Goal: Information Seeking & Learning: Learn about a topic

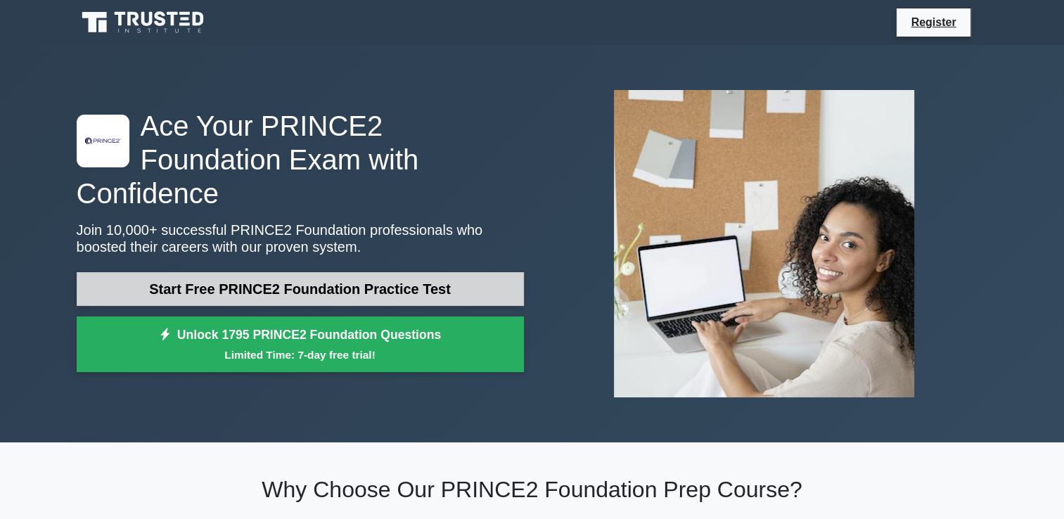
click at [336, 277] on link "Start Free PRINCE2 Foundation Practice Test" at bounding box center [300, 289] width 447 height 34
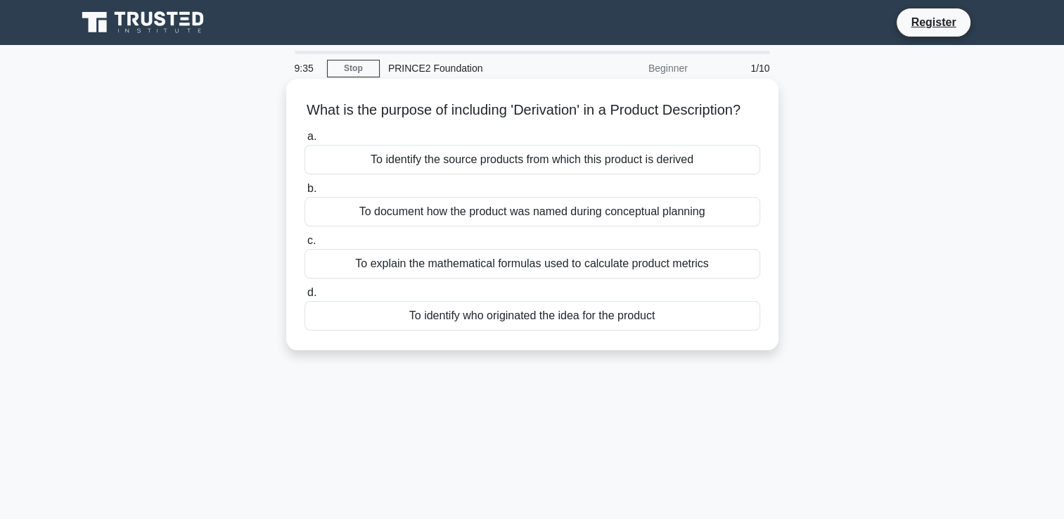
click at [551, 174] on div "To identify the source products from which this product is derived" at bounding box center [532, 160] width 456 height 30
click at [304, 141] on input "a. To identify the source products from which this product is derived" at bounding box center [304, 136] width 0 height 9
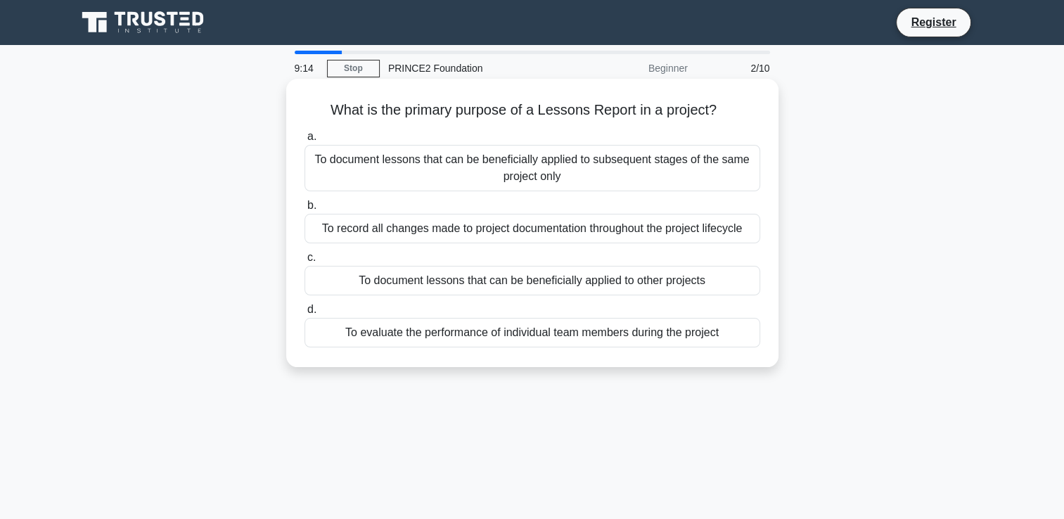
click at [529, 286] on div "To document lessons that can be beneficially applied to other projects" at bounding box center [532, 281] width 456 height 30
click at [304, 262] on input "c. To document lessons that can be beneficially applied to other projects" at bounding box center [304, 257] width 0 height 9
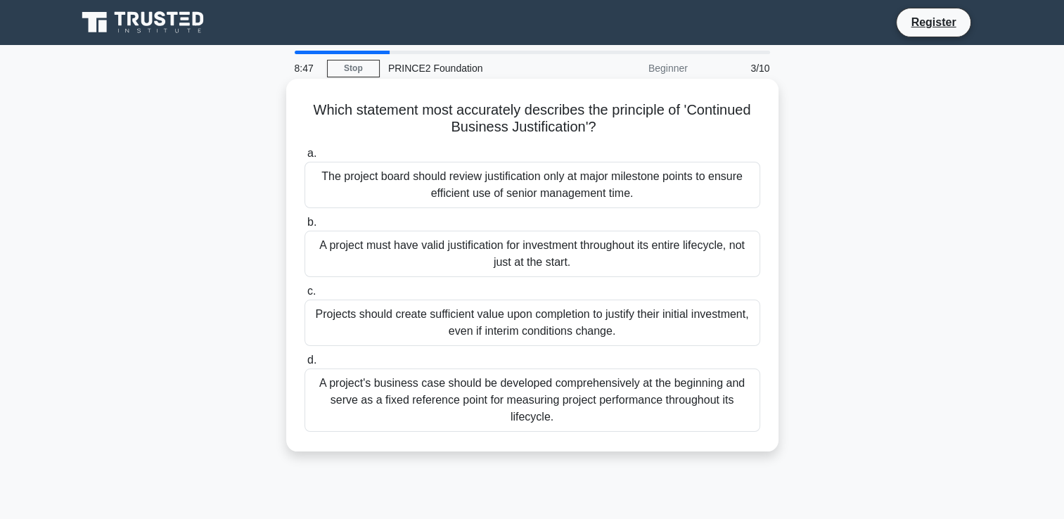
click at [562, 264] on div "A project must have valid justification for investment throughout its entire li…" at bounding box center [532, 254] width 456 height 46
click at [304, 227] on input "b. A project must have valid justification for investment throughout its entire…" at bounding box center [304, 222] width 0 height 9
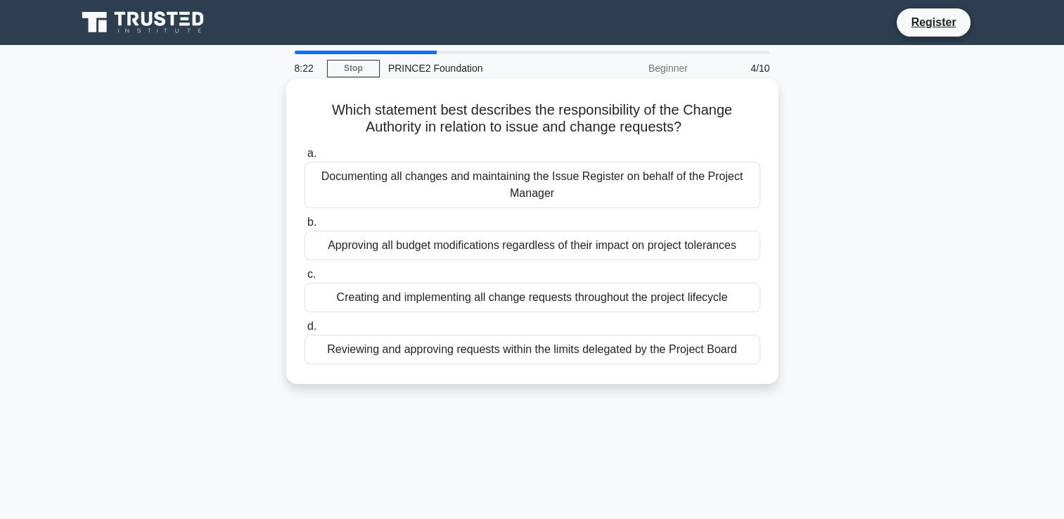
click at [541, 352] on div "Reviewing and approving requests within the limits delegated by the Project Boa…" at bounding box center [532, 350] width 456 height 30
click at [304, 331] on input "d. Reviewing and approving requests within the limits delegated by the Project …" at bounding box center [304, 326] width 0 height 9
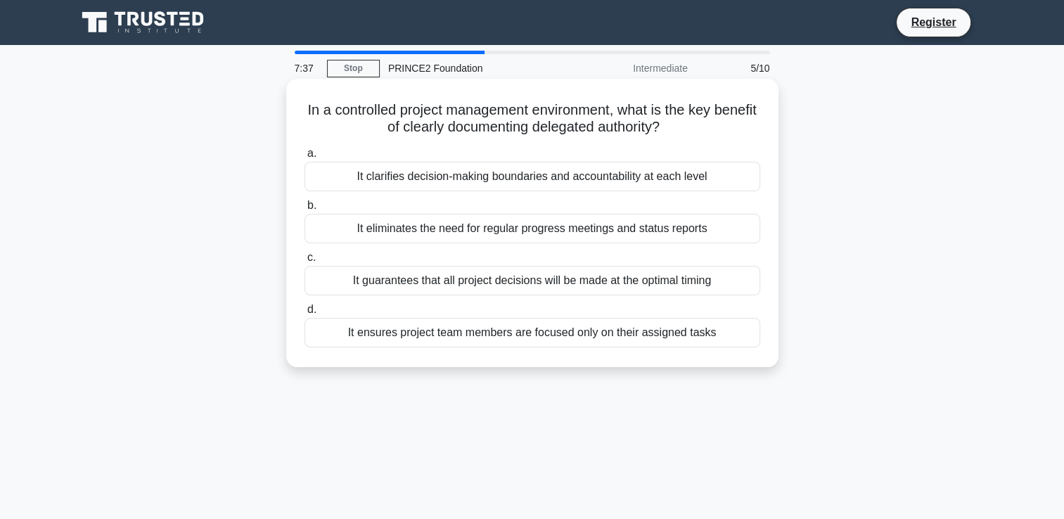
click at [580, 288] on div "It guarantees that all project decisions will be made at the optimal timing" at bounding box center [532, 281] width 456 height 30
click at [304, 262] on input "c. It guarantees that all project decisions will be made at the optimal timing" at bounding box center [304, 257] width 0 height 9
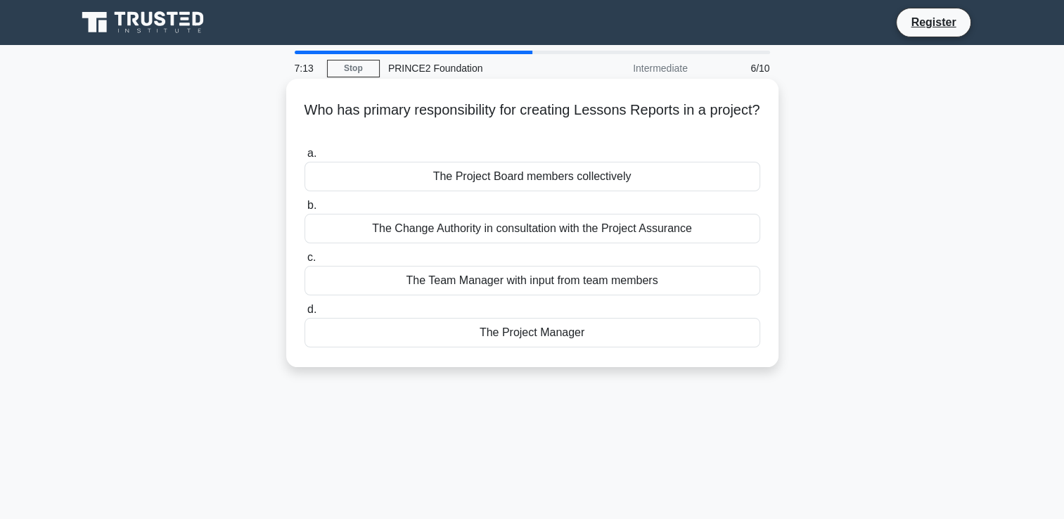
click at [544, 336] on div "The Project Manager" at bounding box center [532, 333] width 456 height 30
click at [304, 314] on input "d. The Project Manager" at bounding box center [304, 309] width 0 height 9
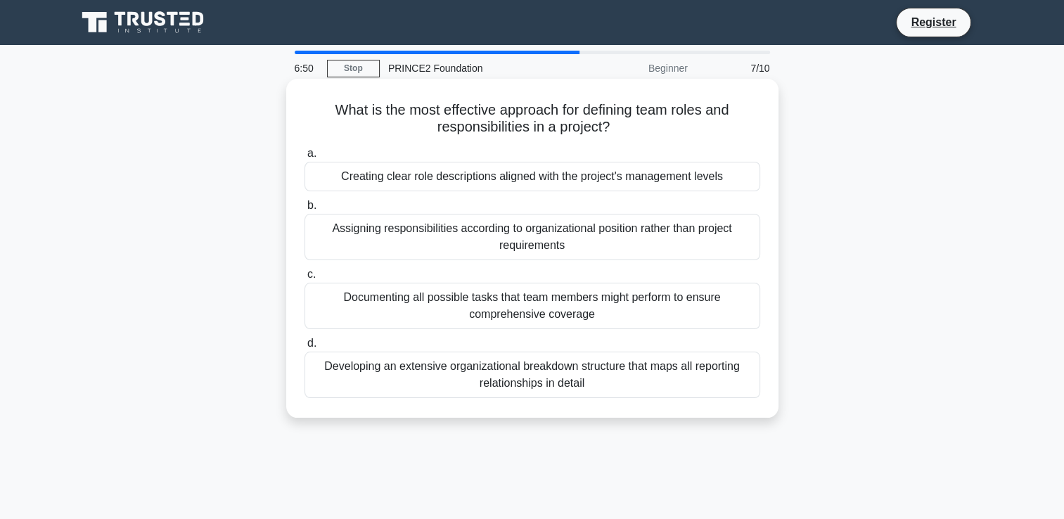
click at [617, 180] on div "Creating clear role descriptions aligned with the project's management levels" at bounding box center [532, 177] width 456 height 30
click at [304, 158] on input "a. Creating clear role descriptions aligned with the project's management levels" at bounding box center [304, 153] width 0 height 9
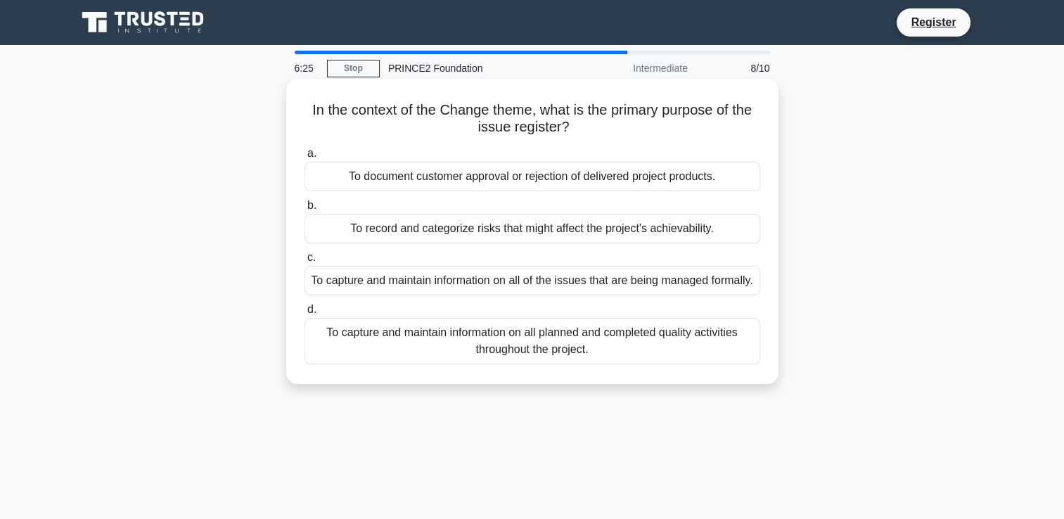
click at [602, 227] on div "To record and categorize risks that might affect the project's achievability." at bounding box center [532, 229] width 456 height 30
click at [304, 210] on input "b. To record and categorize risks that might affect the project's achievability." at bounding box center [304, 205] width 0 height 9
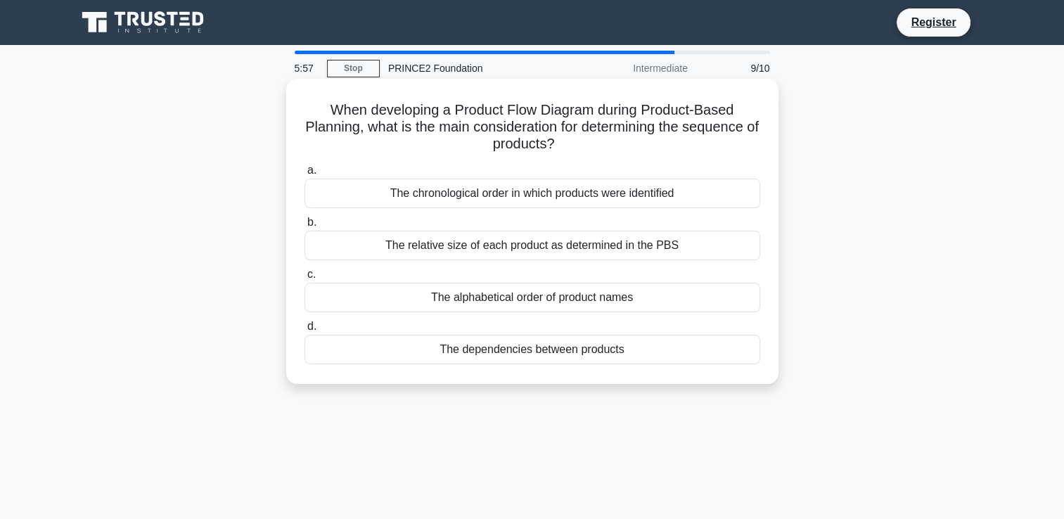
click at [576, 349] on div "The dependencies between products" at bounding box center [532, 350] width 456 height 30
click at [304, 331] on input "d. The dependencies between products" at bounding box center [304, 326] width 0 height 9
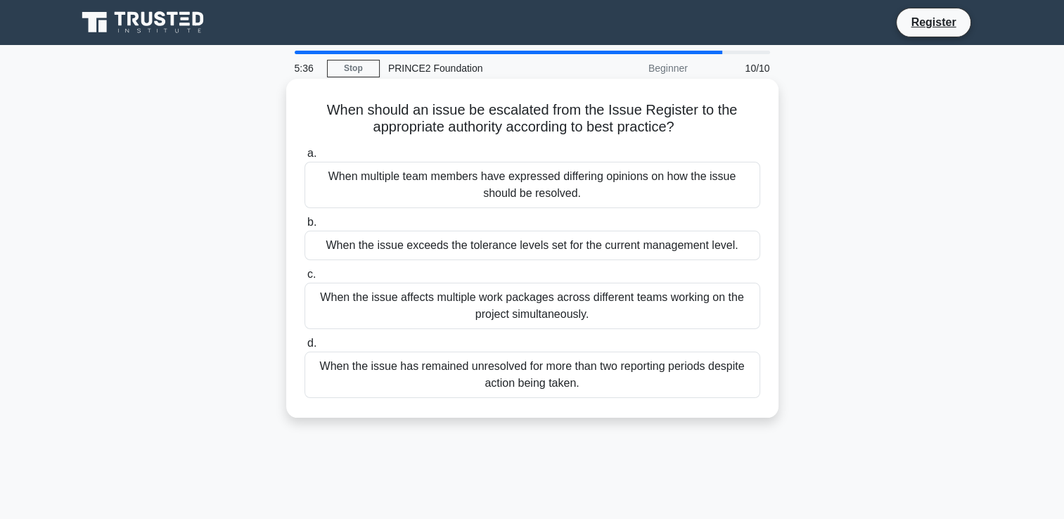
click at [521, 248] on div "When the issue exceeds the tolerance levels set for the current management leve…" at bounding box center [532, 246] width 456 height 30
click at [304, 227] on input "b. When the issue exceeds the tolerance levels set for the current management l…" at bounding box center [304, 222] width 0 height 9
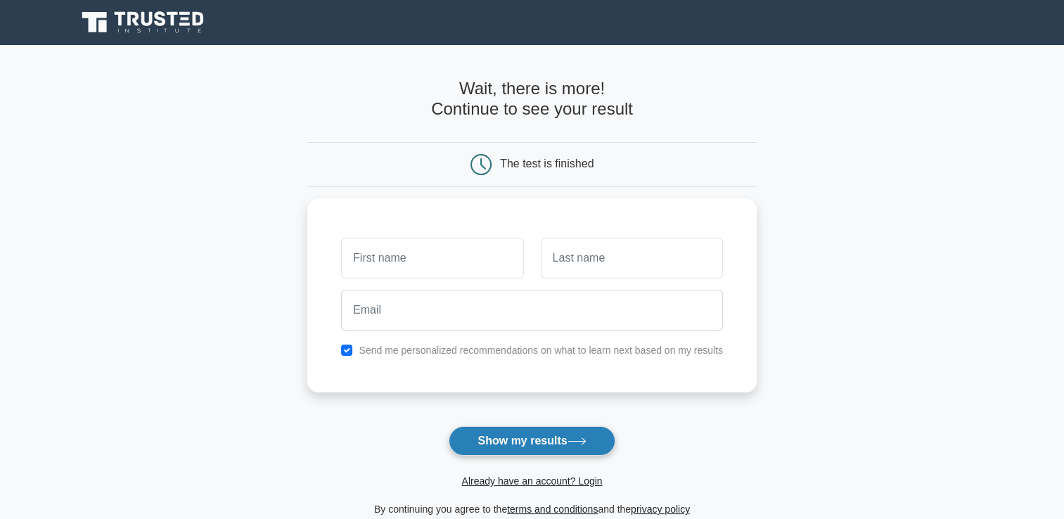
click at [501, 437] on button "Show my results" at bounding box center [532, 441] width 166 height 30
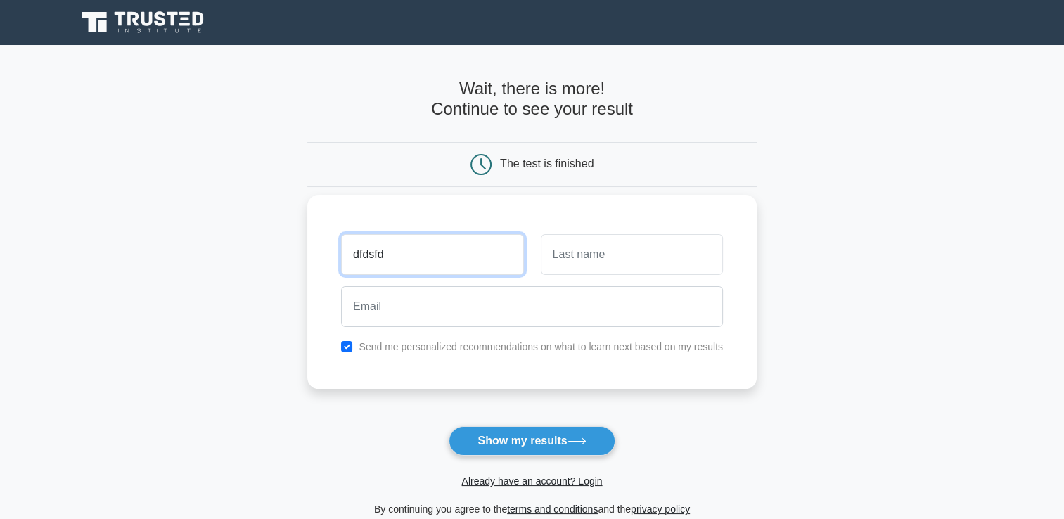
type input "dfdsfd"
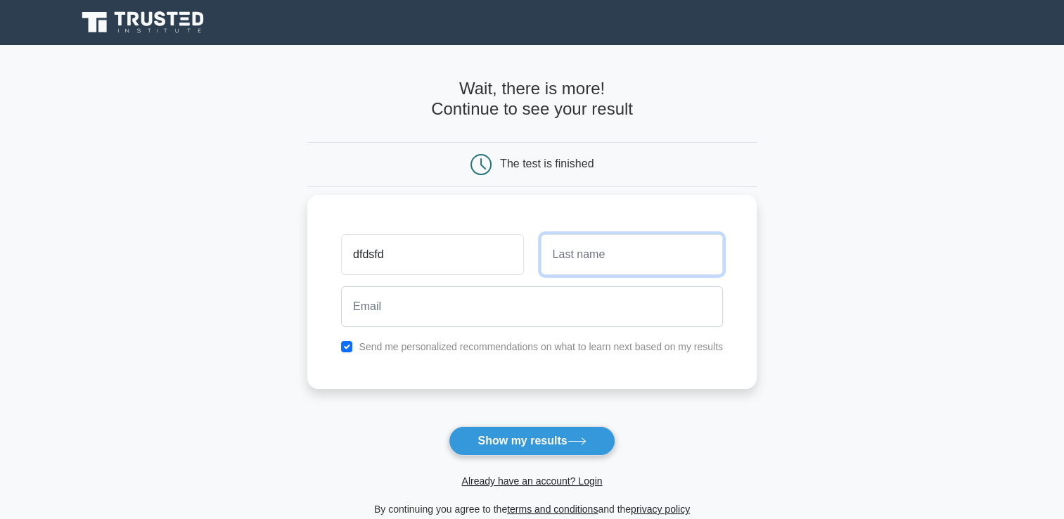
click at [585, 259] on input "text" at bounding box center [632, 254] width 182 height 41
type input "dfsfd"
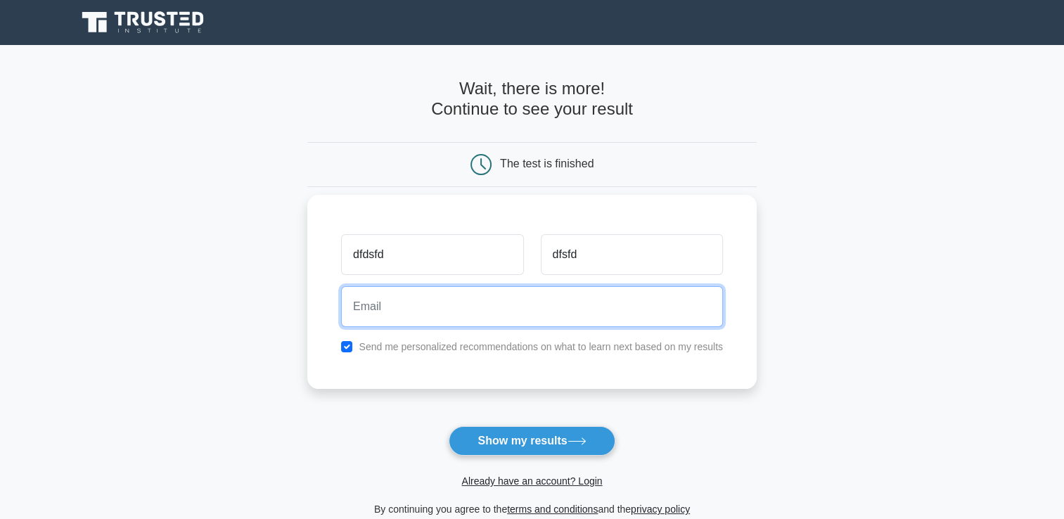
click at [395, 297] on input "email" at bounding box center [532, 306] width 382 height 41
paste input "[EMAIL_ADDRESS][DOMAIN_NAME]"
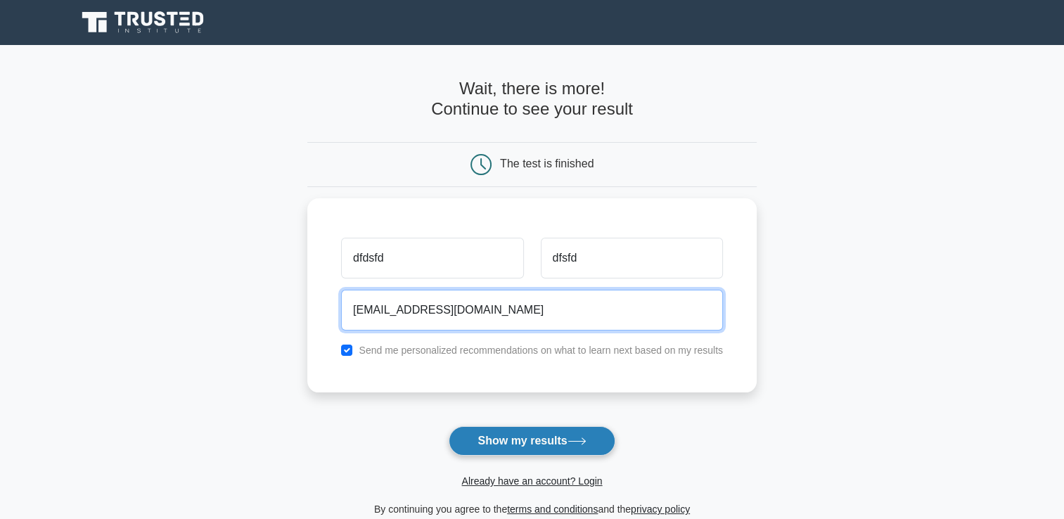
type input "[EMAIL_ADDRESS][DOMAIN_NAME]"
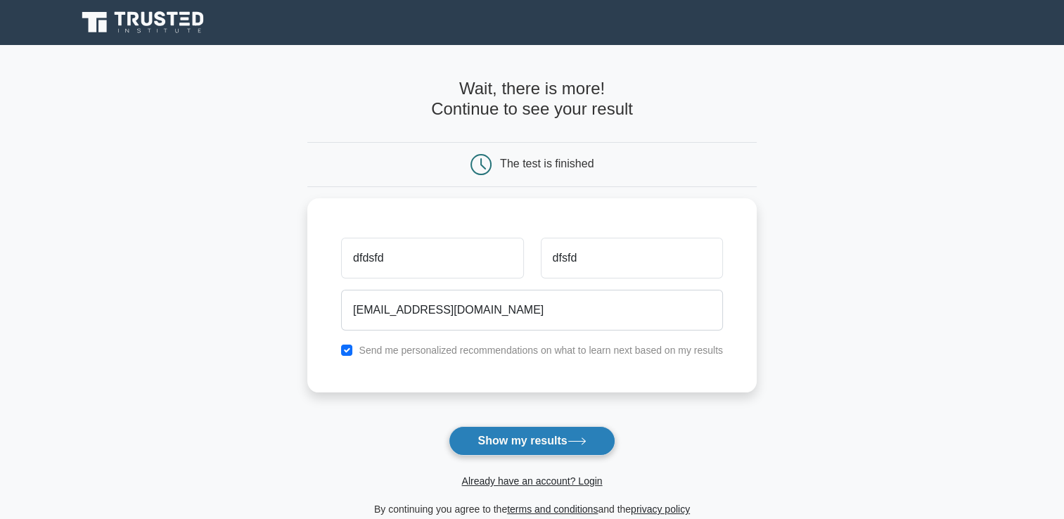
click at [495, 440] on button "Show my results" at bounding box center [532, 441] width 166 height 30
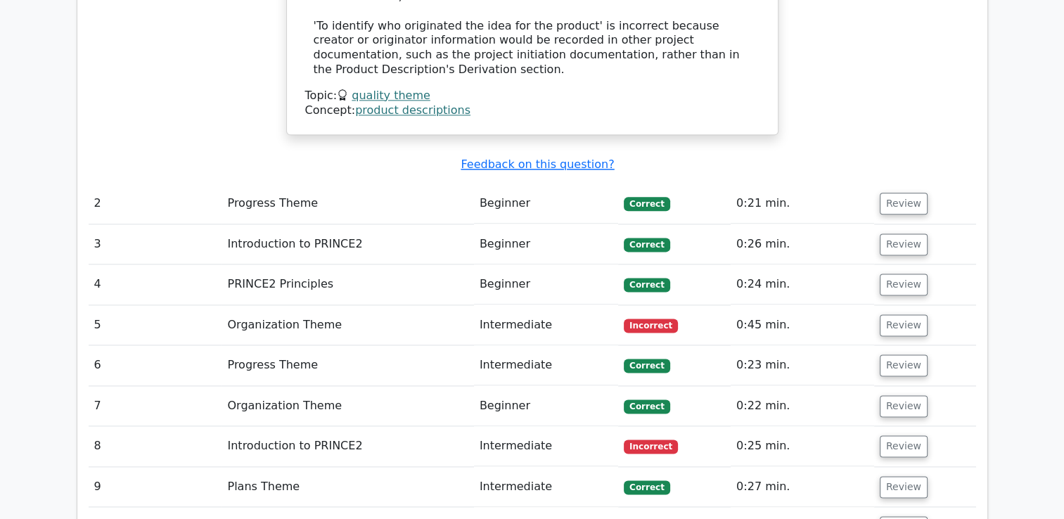
scroll to position [1780, 0]
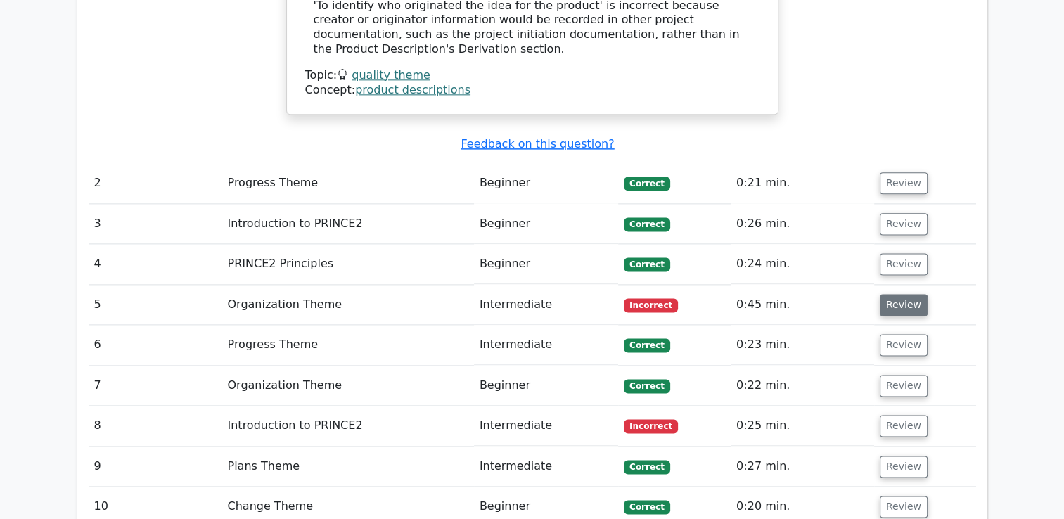
click at [892, 294] on button "Review" at bounding box center [904, 305] width 48 height 22
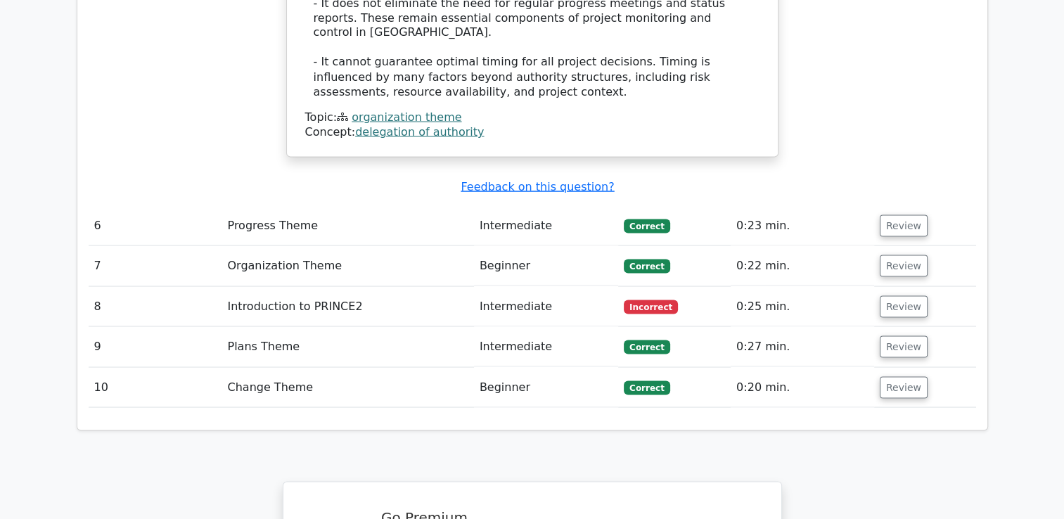
scroll to position [2601, 0]
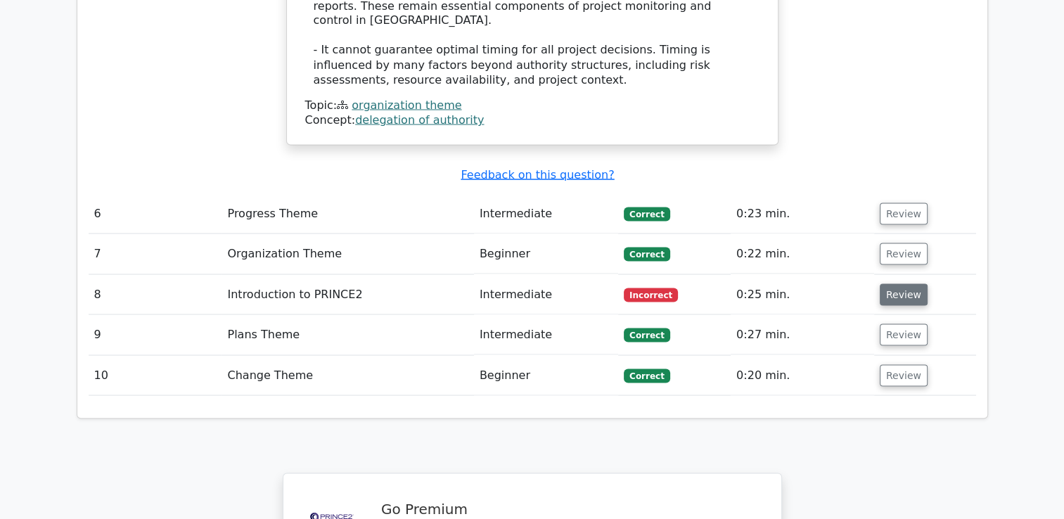
click at [894, 283] on button "Review" at bounding box center [904, 294] width 48 height 22
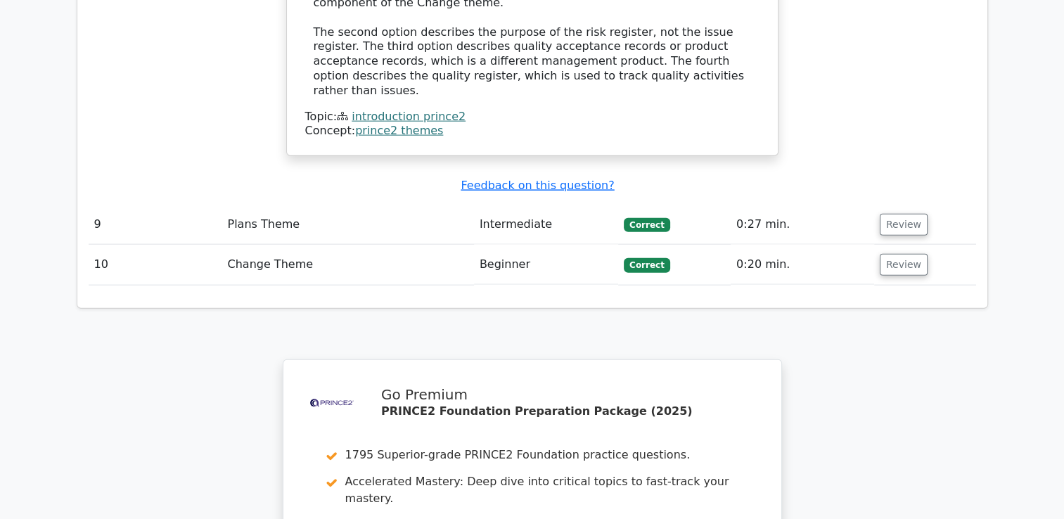
scroll to position [3614, 0]
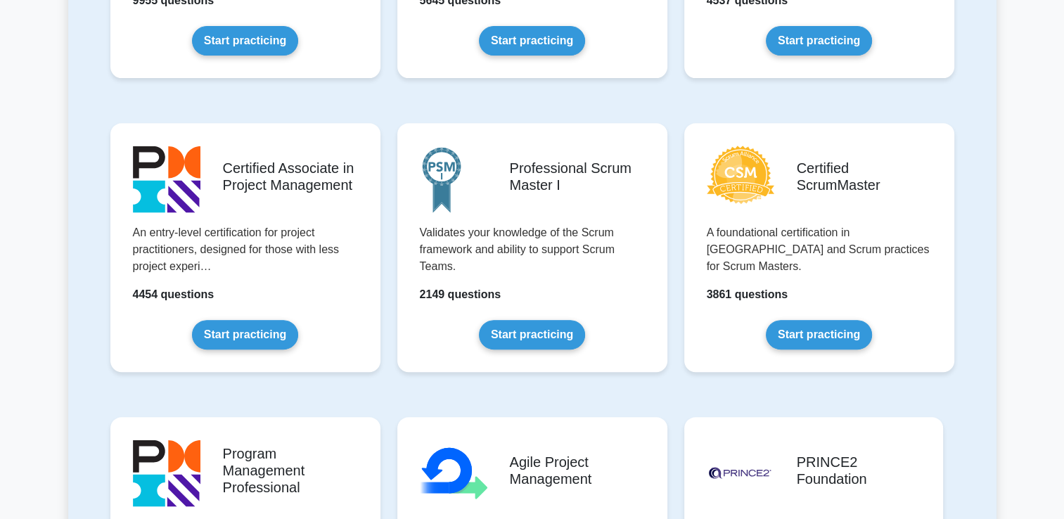
scroll to position [573, 0]
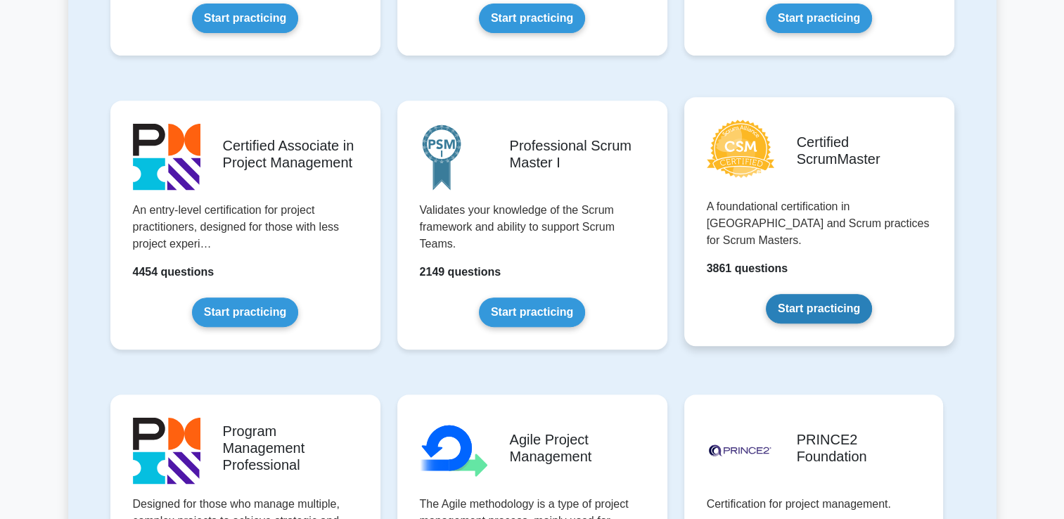
click at [820, 294] on link "Start practicing" at bounding box center [819, 309] width 106 height 30
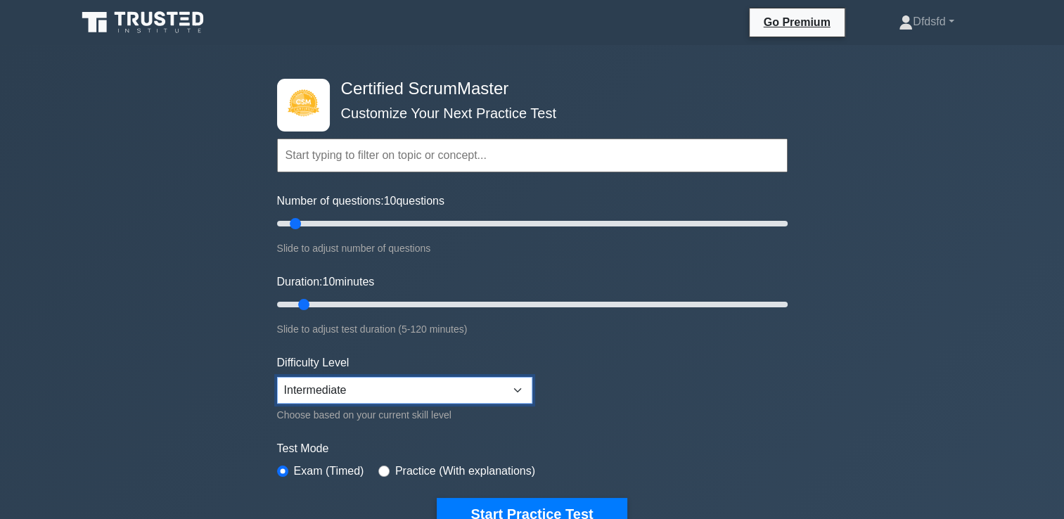
click at [482, 392] on select "Beginner Intermediate Expert" at bounding box center [404, 390] width 255 height 27
click at [277, 377] on select "Beginner Intermediate Expert" at bounding box center [404, 390] width 255 height 27
click at [416, 396] on select "Beginner Intermediate Expert" at bounding box center [404, 390] width 255 height 27
select select "intermediate"
click at [277, 377] on select "Beginner Intermediate Expert" at bounding box center [404, 390] width 255 height 27
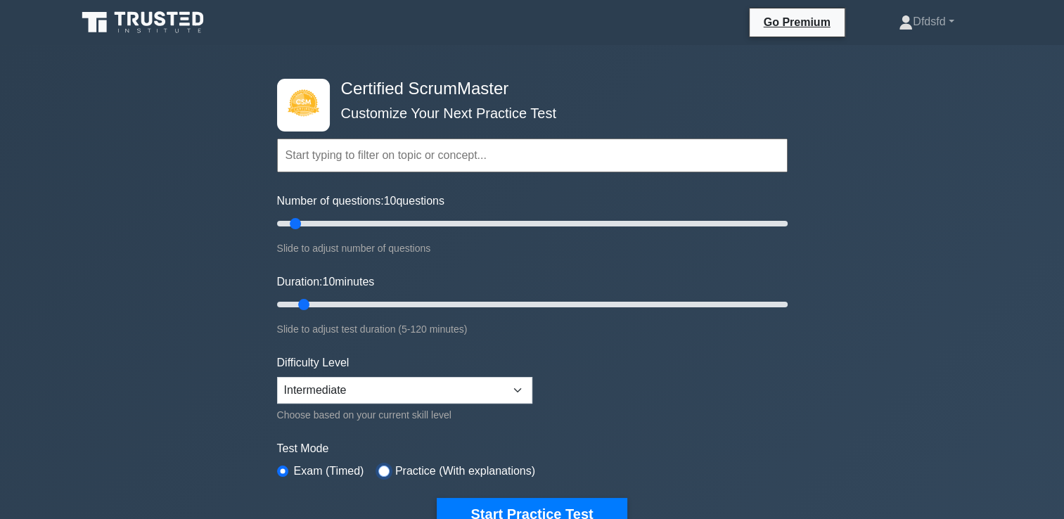
click at [380, 467] on input "radio" at bounding box center [383, 470] width 11 height 11
radio input "true"
click at [532, 501] on button "Start Practice Test" at bounding box center [532, 514] width 190 height 32
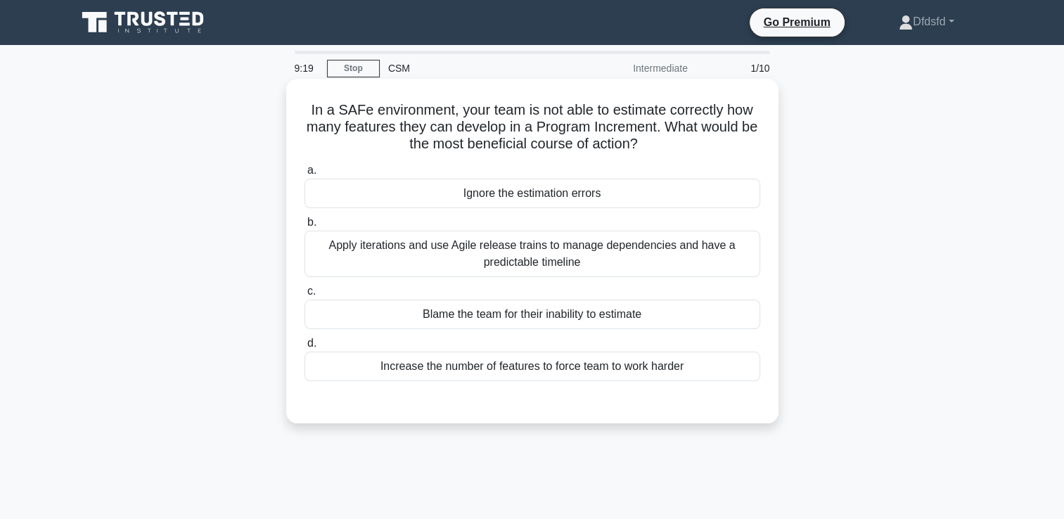
click at [500, 242] on div "Apply iterations and use Agile release trains to manage dependencies and have a…" at bounding box center [532, 254] width 456 height 46
click at [304, 227] on input "b. Apply iterations and use Agile release trains to manage dependencies and hav…" at bounding box center [304, 222] width 0 height 9
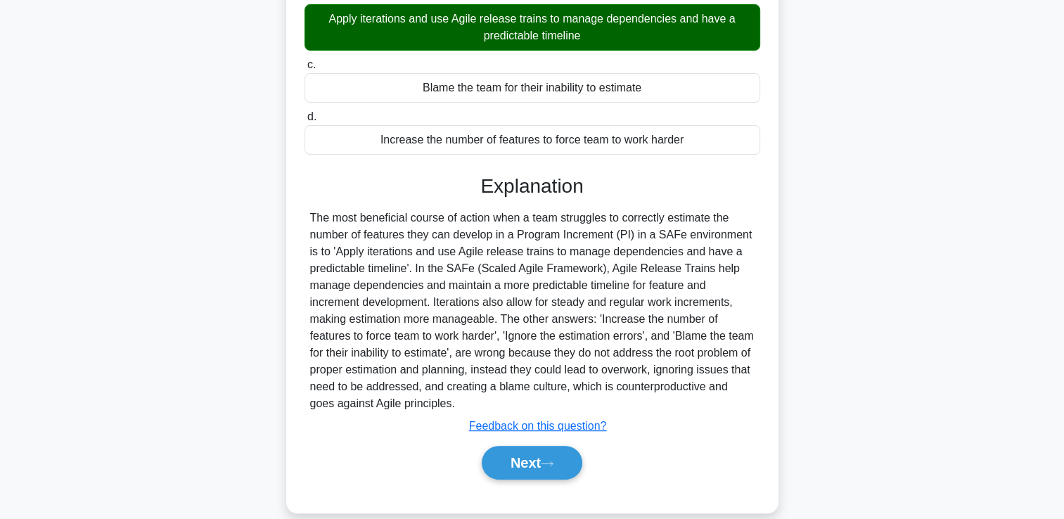
scroll to position [245, 0]
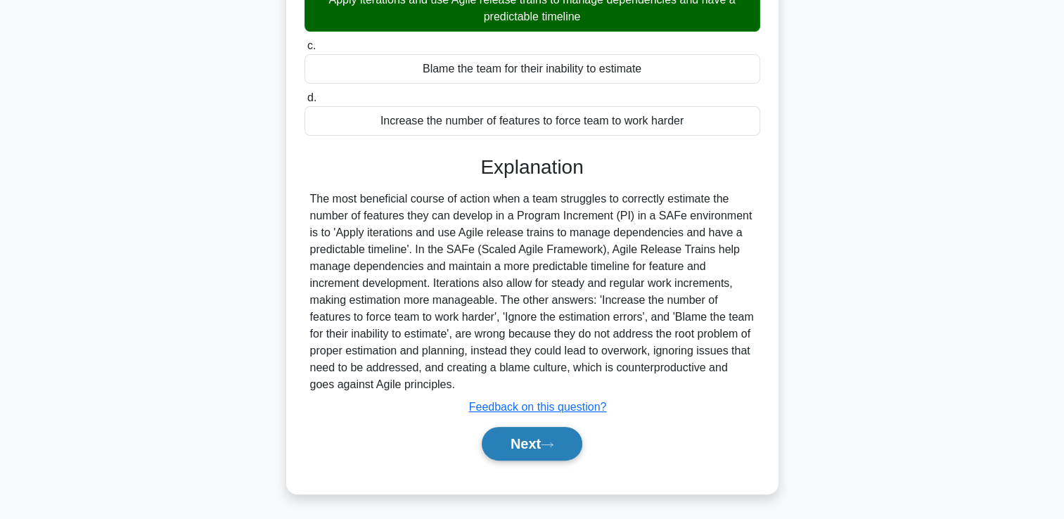
click at [546, 454] on button "Next" at bounding box center [532, 444] width 101 height 34
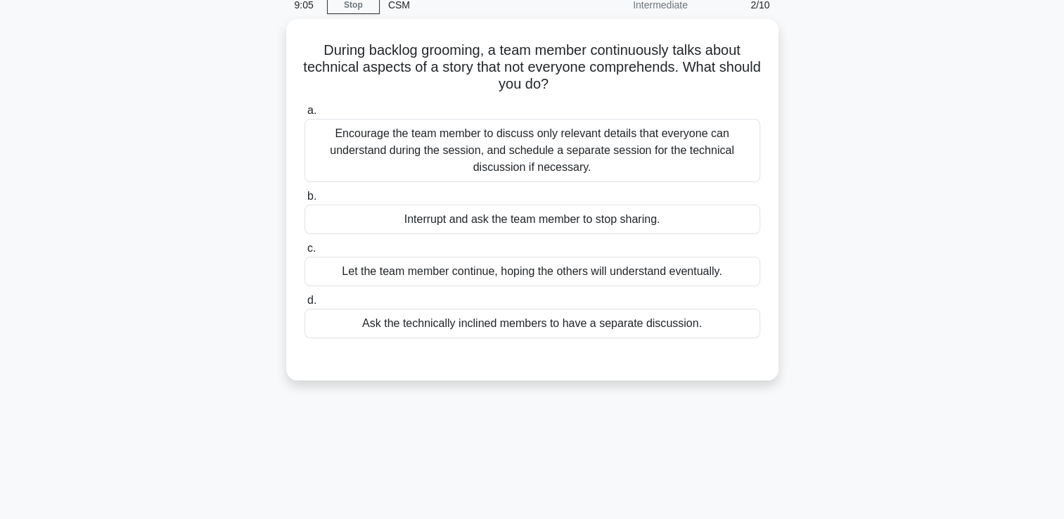
scroll to position [35, 0]
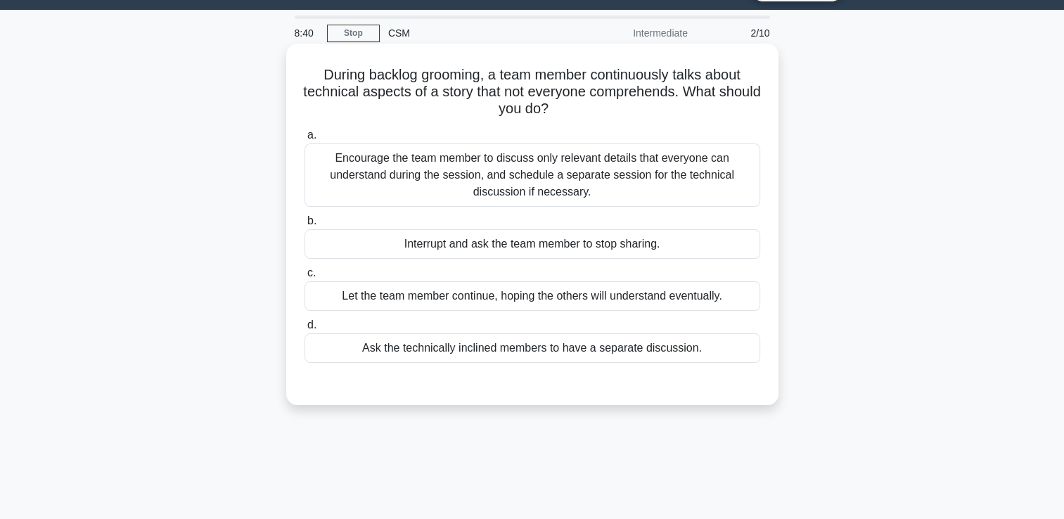
click at [537, 179] on div "Encourage the team member to discuss only relevant details that everyone can un…" at bounding box center [532, 174] width 456 height 63
click at [304, 140] on input "a. Encourage the team member to discuss only relevant details that everyone can…" at bounding box center [304, 135] width 0 height 9
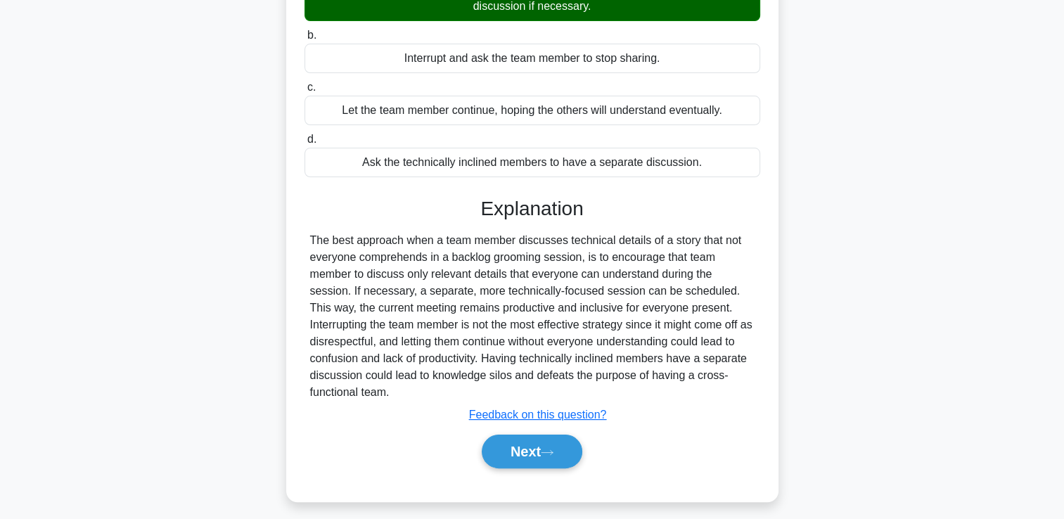
scroll to position [229, 0]
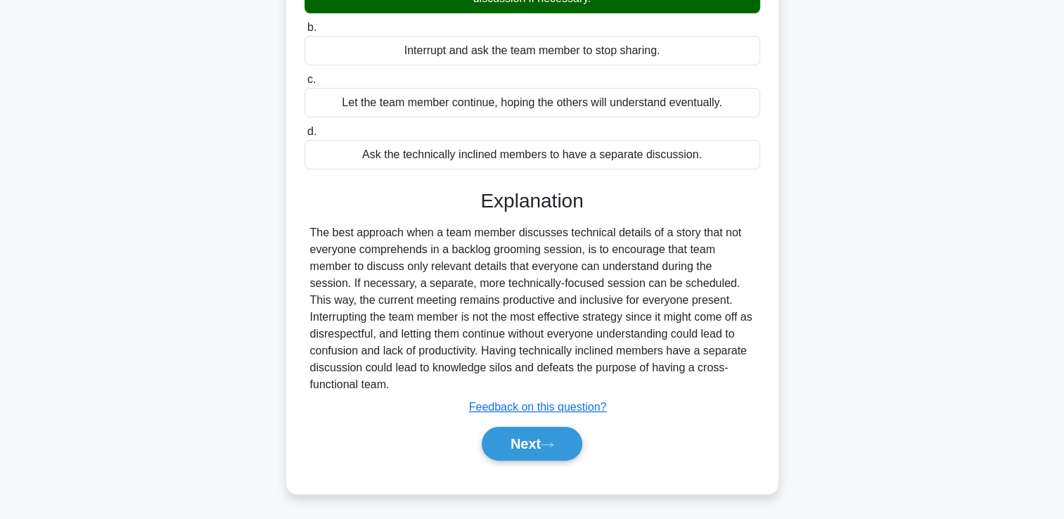
click at [515, 443] on div "Next" at bounding box center [532, 443] width 456 height 45
click at [542, 427] on button "Next" at bounding box center [532, 444] width 101 height 34
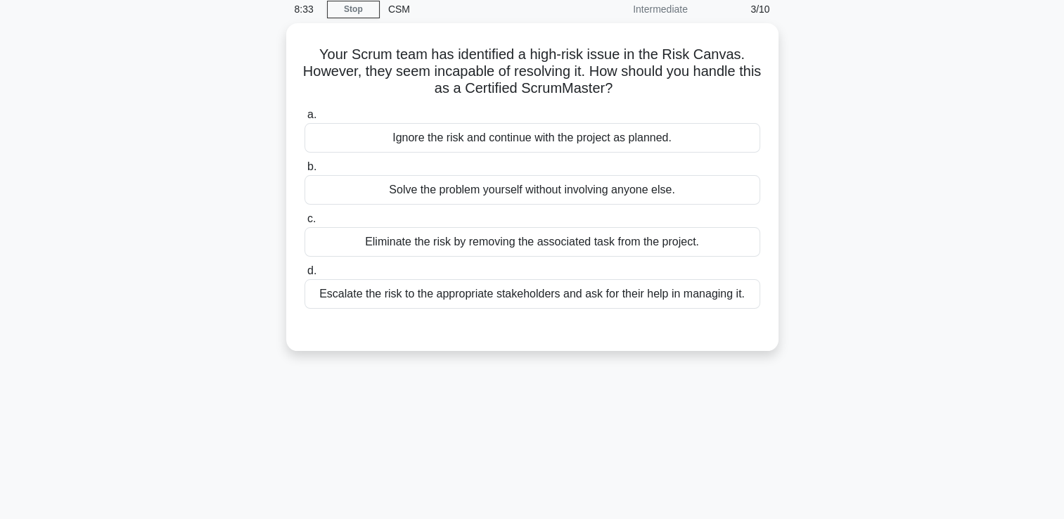
scroll to position [25, 0]
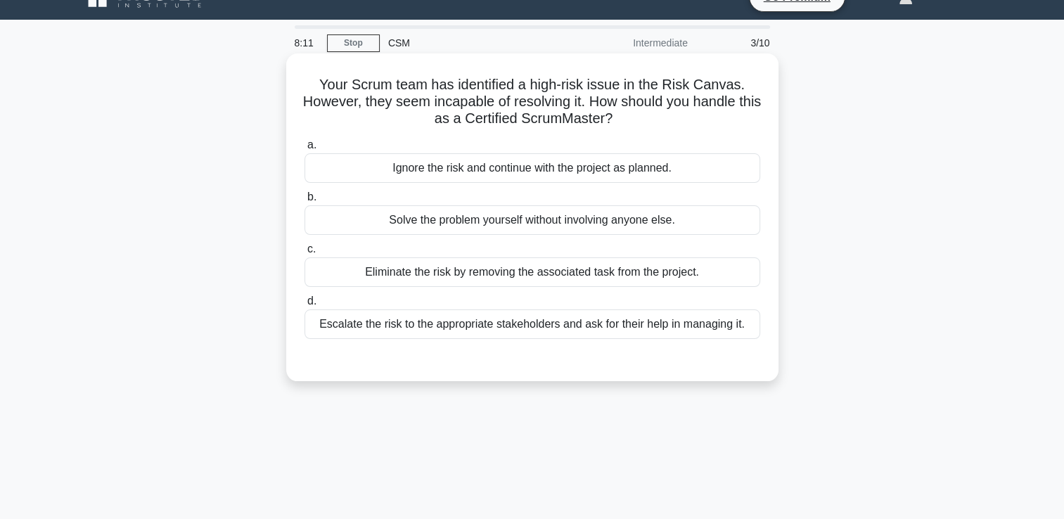
click at [506, 327] on div "Escalate the risk to the appropriate stakeholders and ask for their help in man…" at bounding box center [532, 324] width 456 height 30
click at [304, 306] on input "d. Escalate the risk to the appropriate stakeholders and ask for their help in …" at bounding box center [304, 301] width 0 height 9
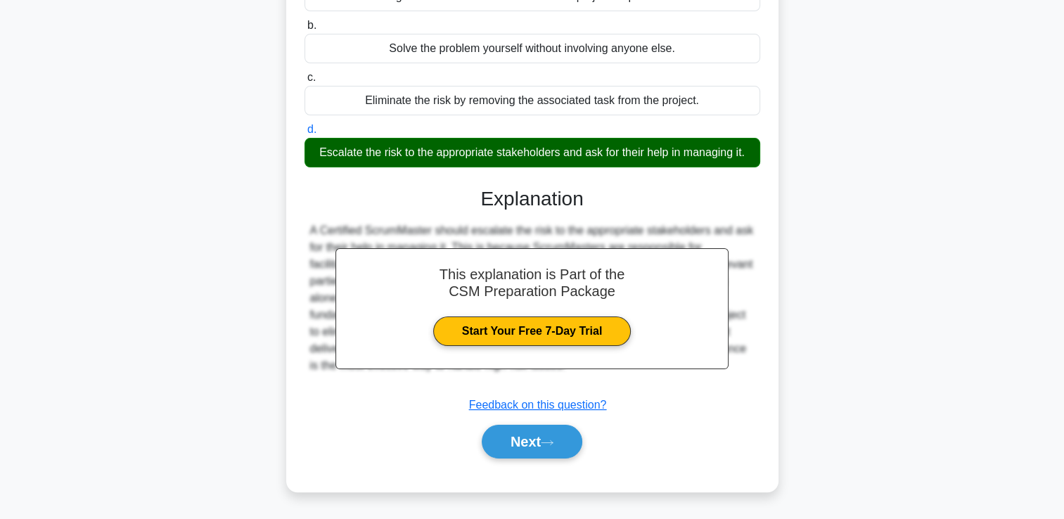
scroll to position [233, 0]
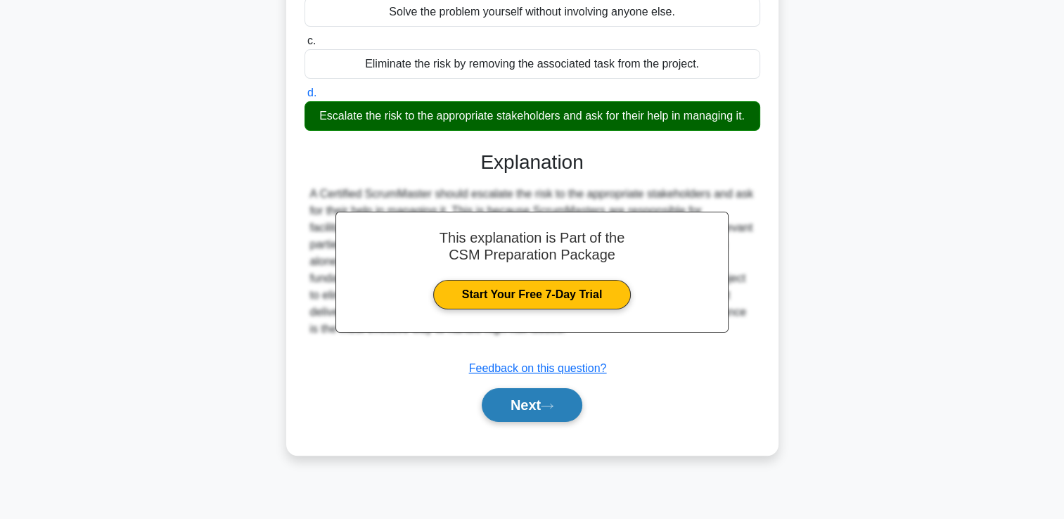
click at [543, 418] on button "Next" at bounding box center [532, 405] width 101 height 34
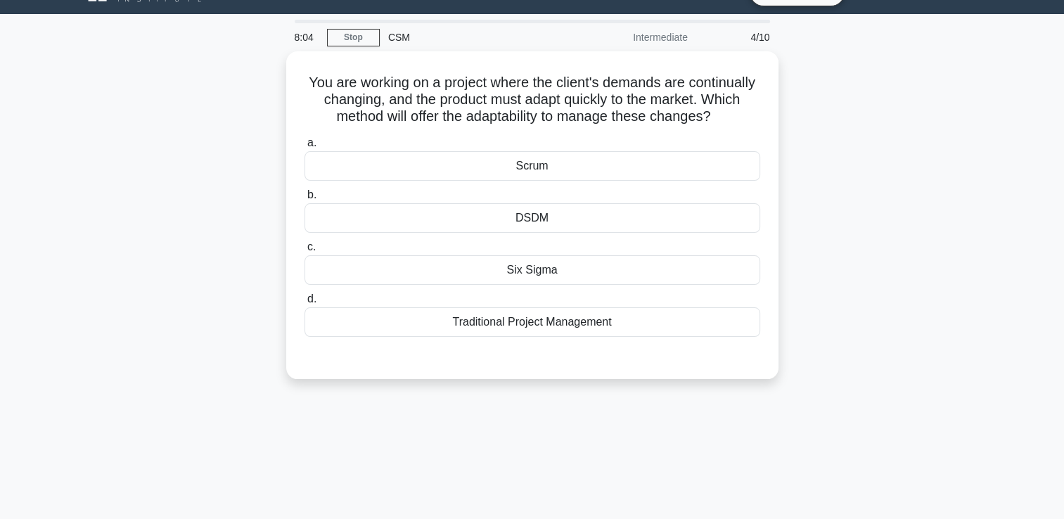
scroll to position [30, 0]
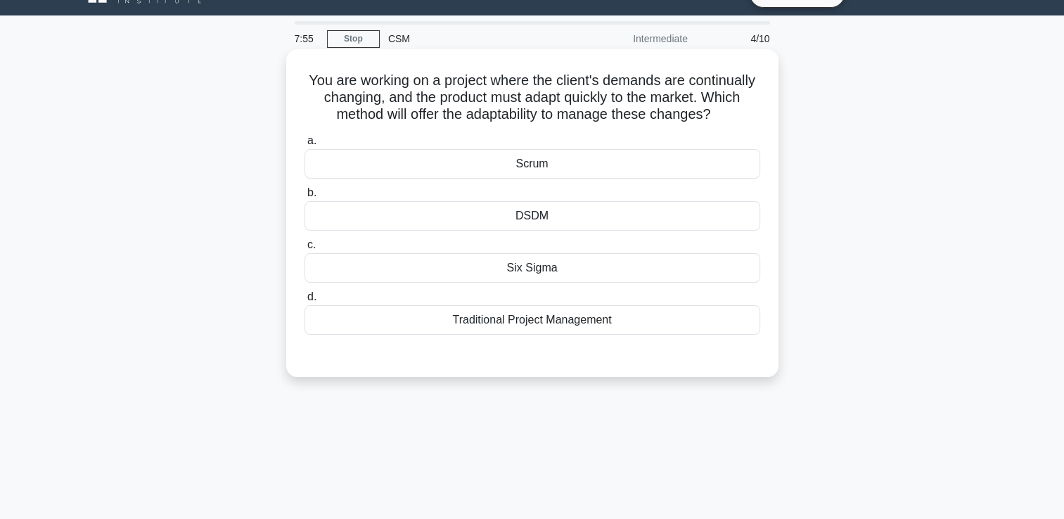
click at [543, 179] on div "Scrum" at bounding box center [532, 164] width 456 height 30
click at [304, 146] on input "a. Scrum" at bounding box center [304, 140] width 0 height 9
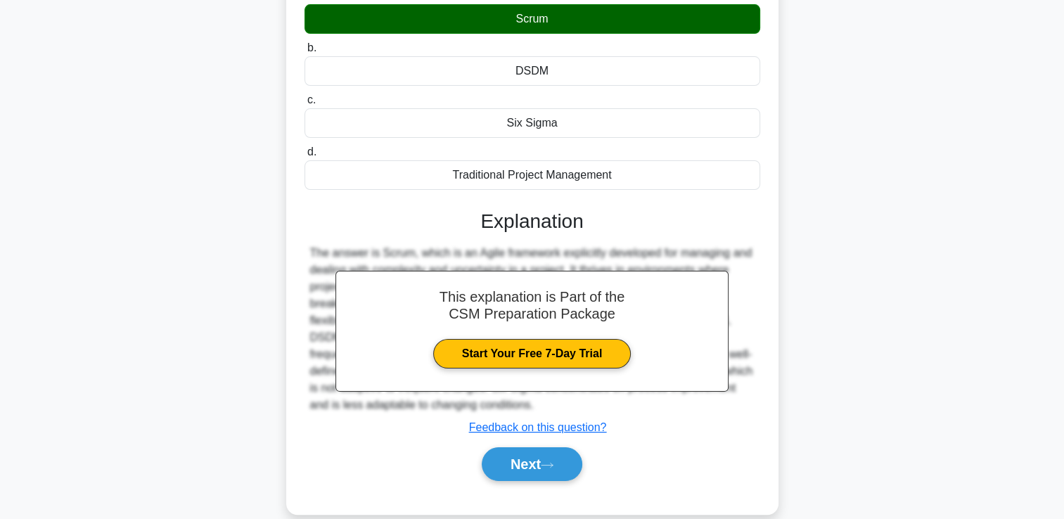
scroll to position [240, 0]
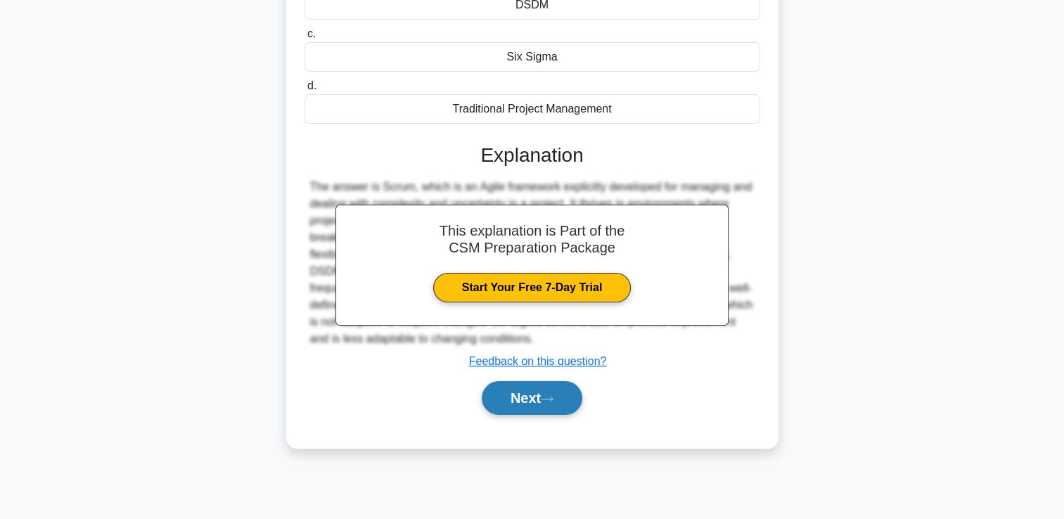
click at [523, 415] on button "Next" at bounding box center [532, 398] width 101 height 34
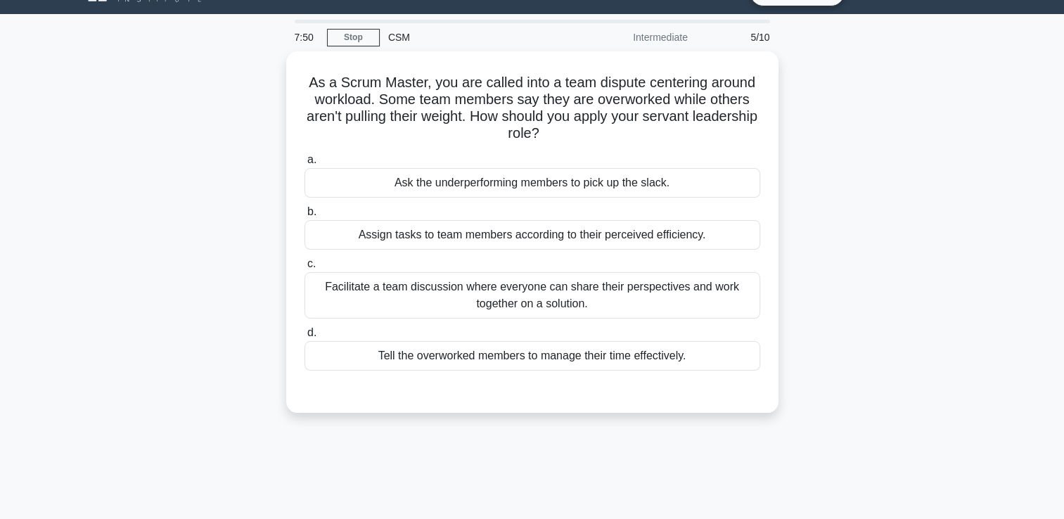
scroll to position [28, 0]
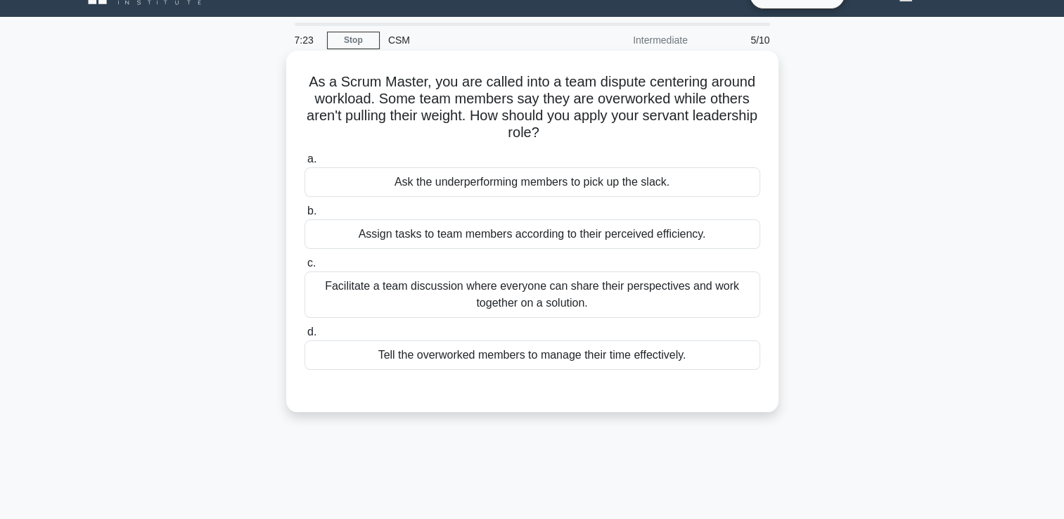
click at [579, 294] on div "Facilitate a team discussion where everyone can share their perspectives and wo…" at bounding box center [532, 294] width 456 height 46
click at [304, 268] on input "c. Facilitate a team discussion where everyone can share their perspectives and…" at bounding box center [304, 263] width 0 height 9
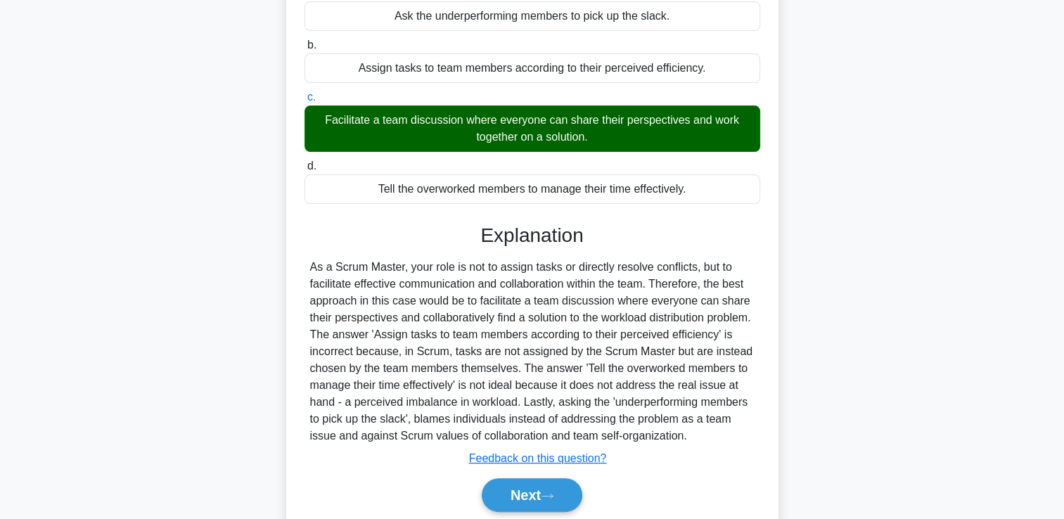
scroll to position [262, 0]
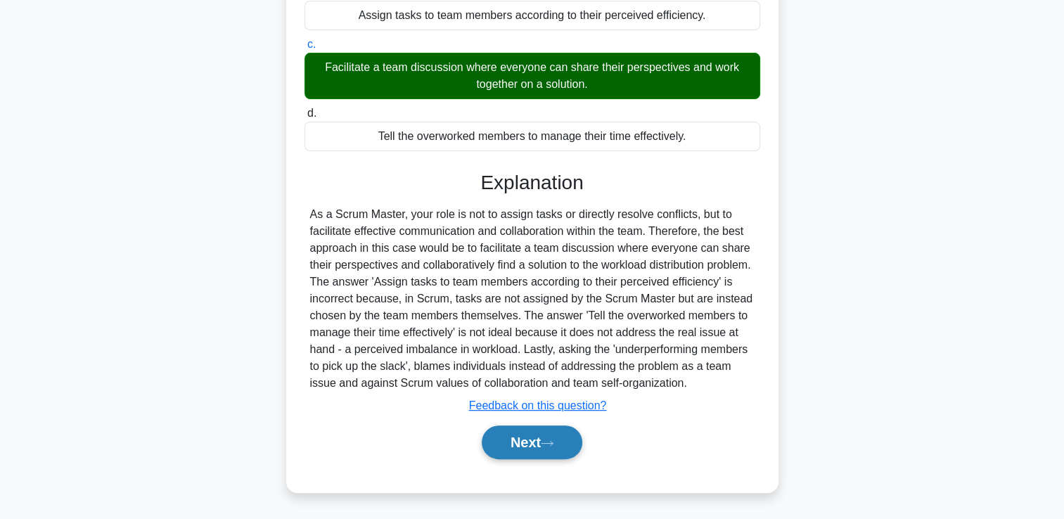
click at [529, 444] on button "Next" at bounding box center [532, 442] width 101 height 34
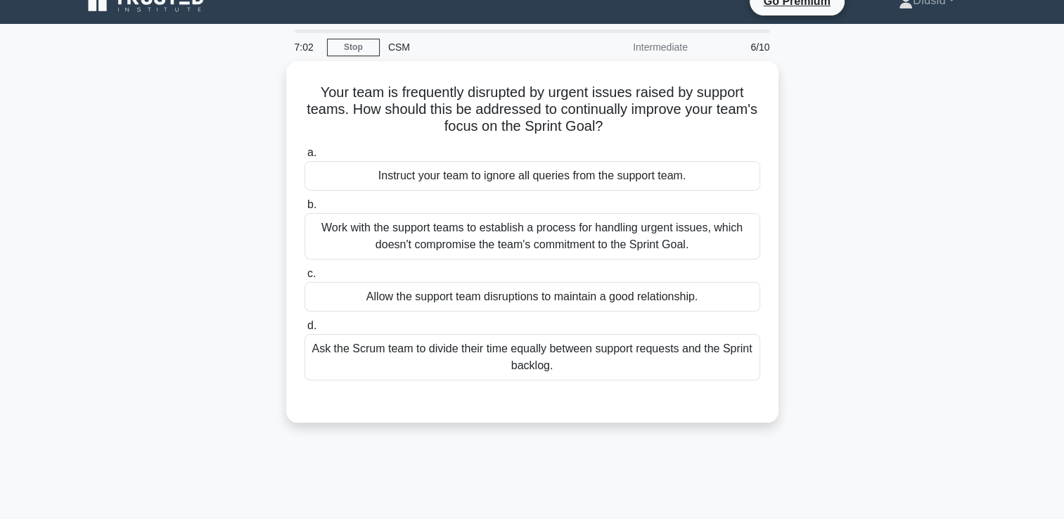
scroll to position [27, 0]
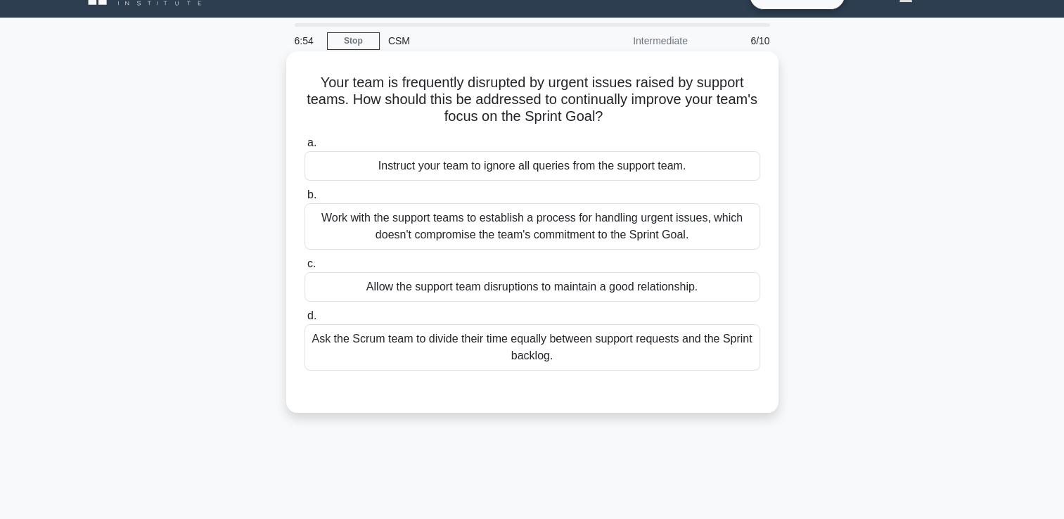
click at [558, 240] on div "Work with the support teams to establish a process for handling urgent issues, …" at bounding box center [532, 226] width 456 height 46
click at [304, 200] on input "b. Work with the support teams to establish a process for handling urgent issue…" at bounding box center [304, 195] width 0 height 9
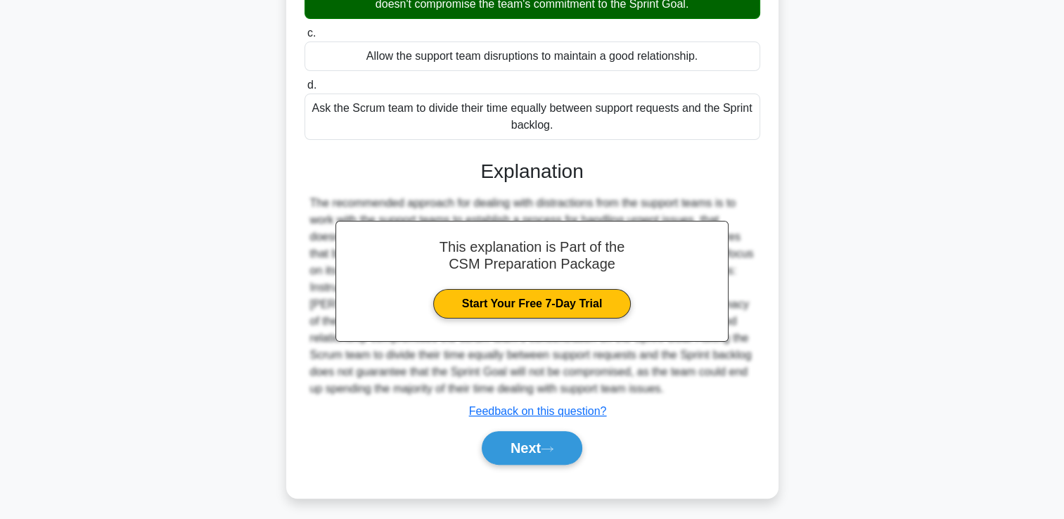
scroll to position [262, 0]
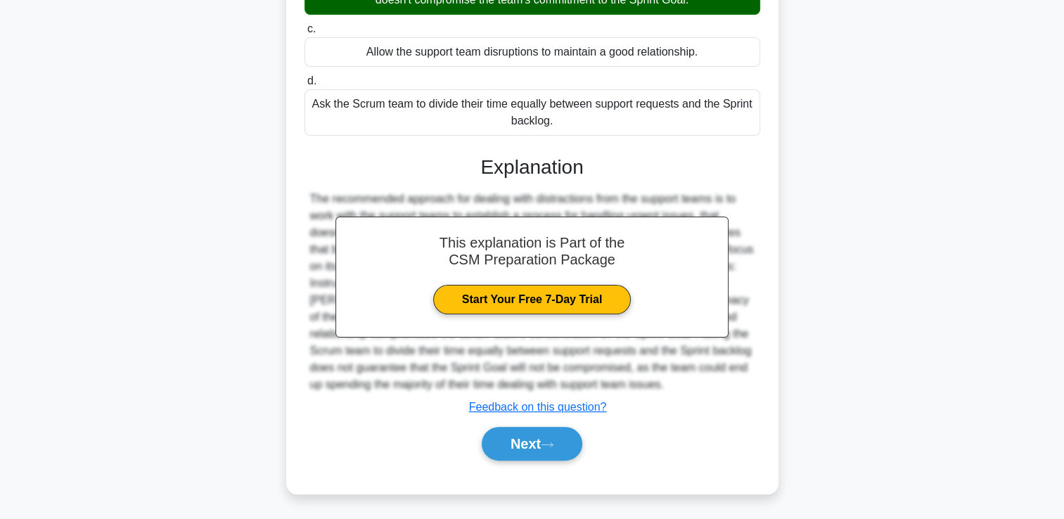
click at [550, 462] on div "Next" at bounding box center [532, 443] width 456 height 45
click at [552, 451] on button "Next" at bounding box center [532, 444] width 101 height 34
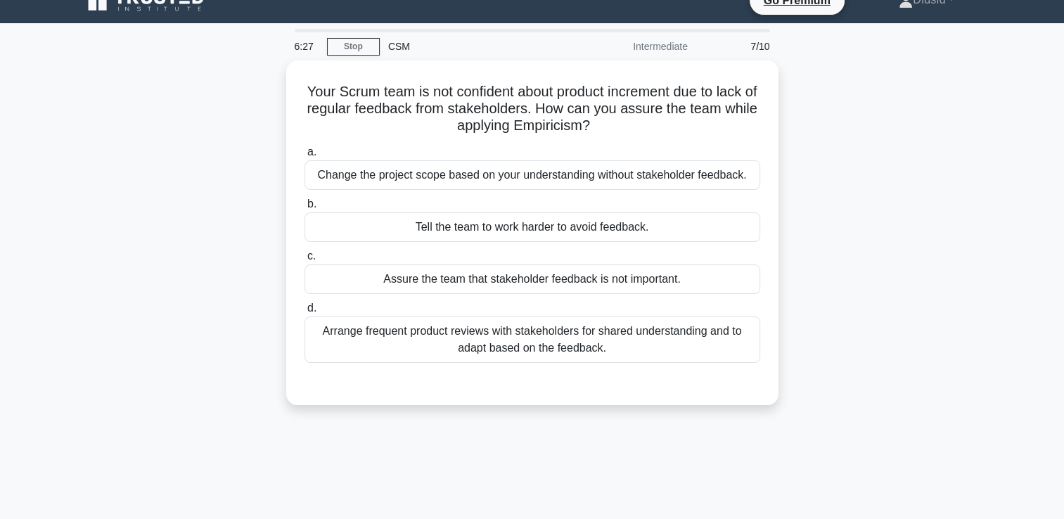
scroll to position [24, 0]
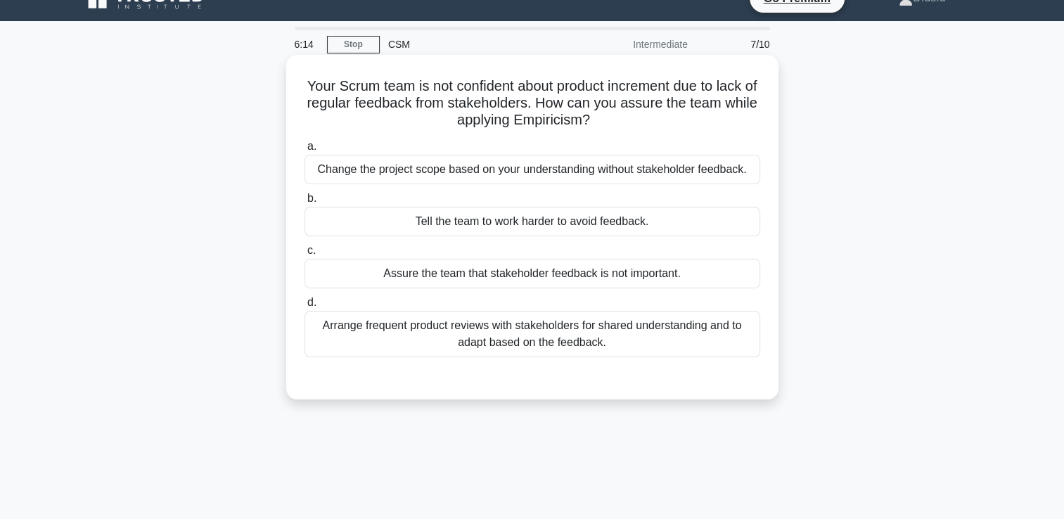
click at [515, 323] on div "Arrange frequent product reviews with stakeholders for shared understanding and…" at bounding box center [532, 334] width 456 height 46
click at [304, 307] on input "d. Arrange frequent product reviews with stakeholders for shared understanding …" at bounding box center [304, 302] width 0 height 9
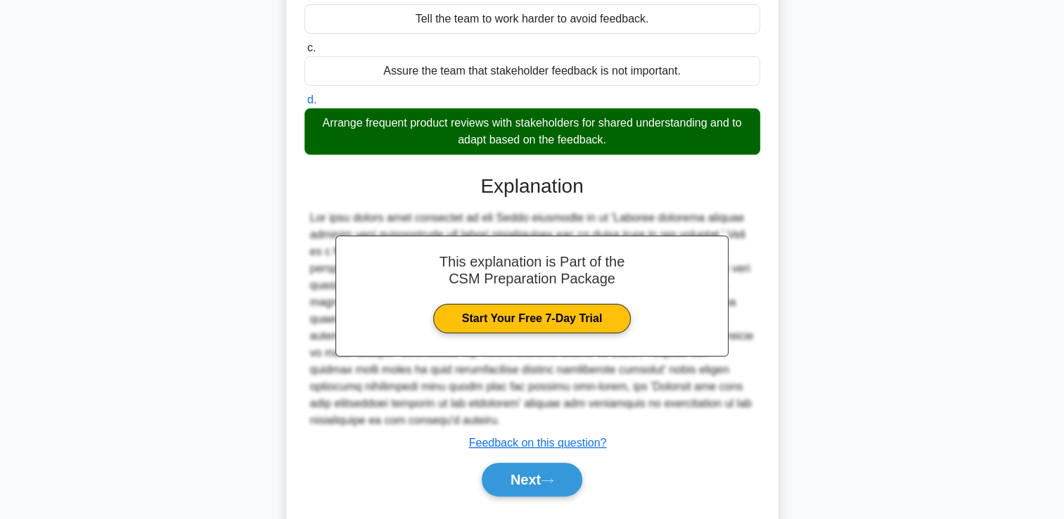
scroll to position [262, 0]
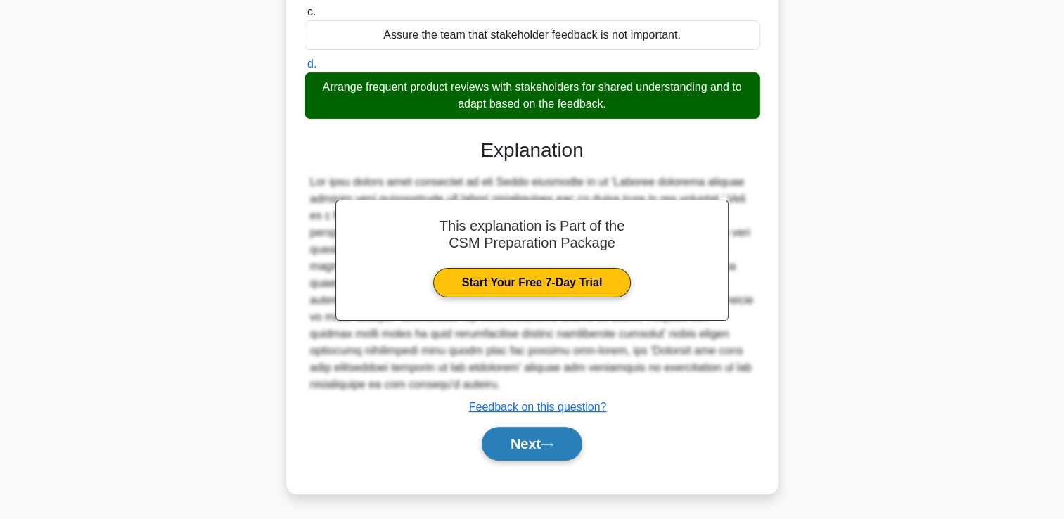
click at [551, 444] on icon at bounding box center [547, 445] width 13 height 8
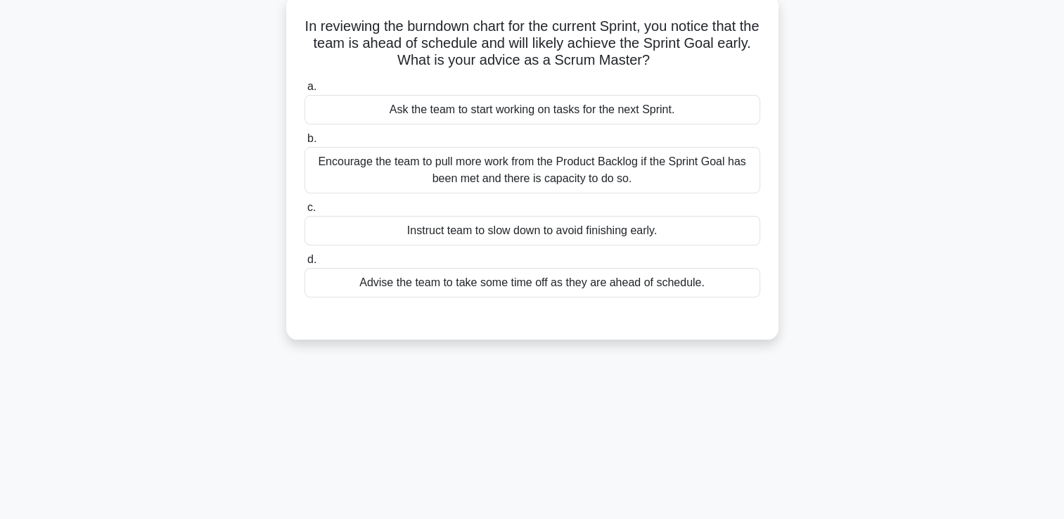
scroll to position [19, 0]
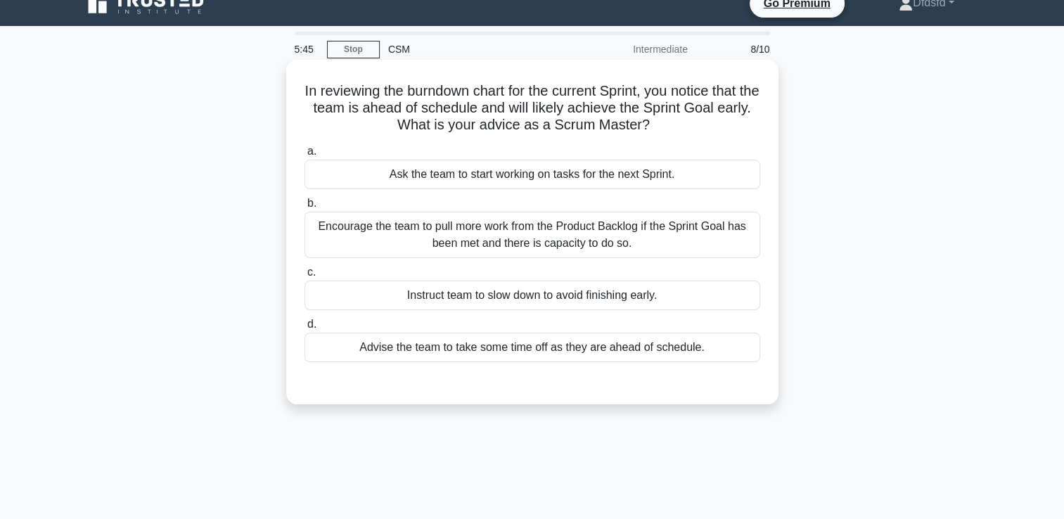
click at [659, 245] on div "Encourage the team to pull more work from the Product Backlog if the Sprint Goa…" at bounding box center [532, 235] width 456 height 46
click at [304, 208] on input "b. Encourage the team to pull more work from the Product Backlog if the Sprint …" at bounding box center [304, 203] width 0 height 9
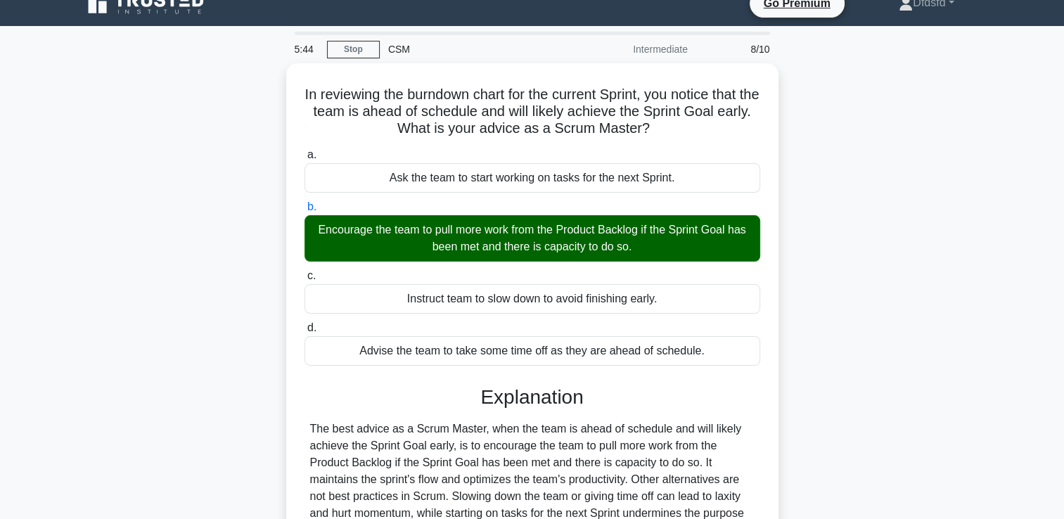
scroll to position [240, 0]
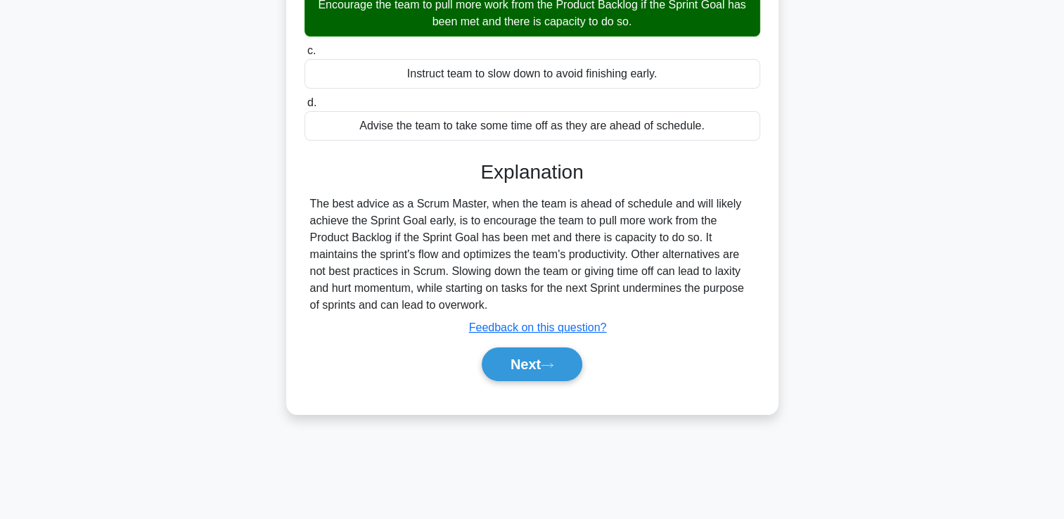
click at [531, 380] on div "Next" at bounding box center [532, 364] width 456 height 45
click at [537, 371] on button "Next" at bounding box center [532, 364] width 101 height 34
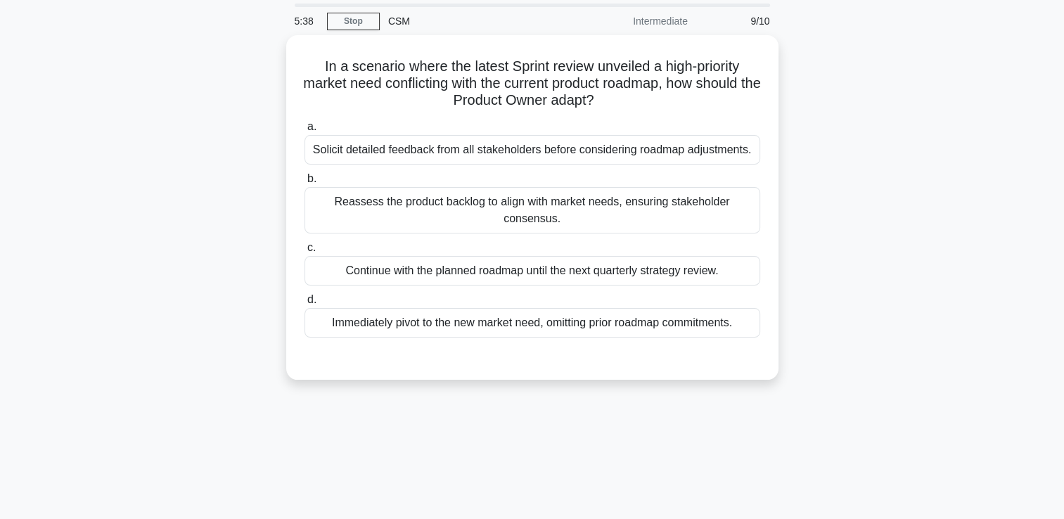
scroll to position [45, 0]
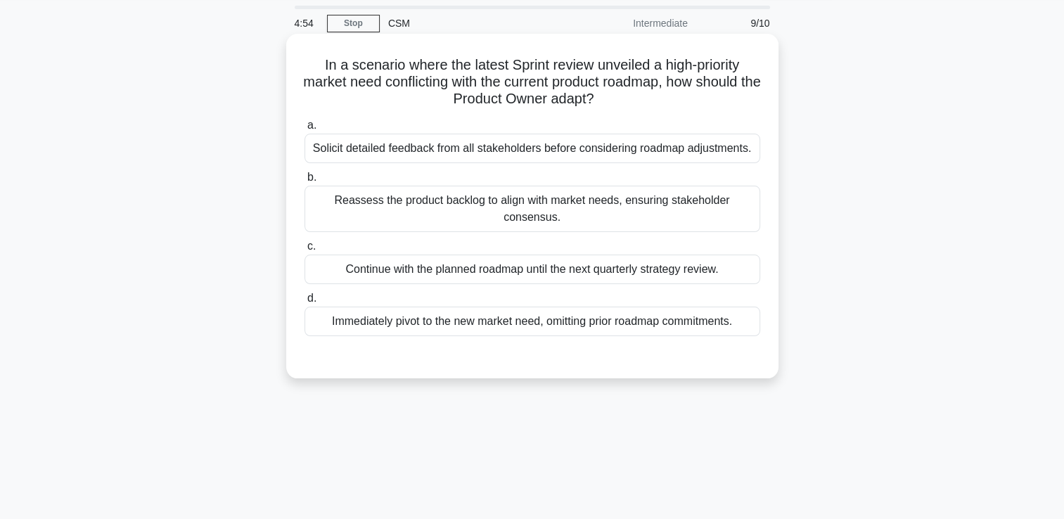
click at [577, 209] on div "Reassess the product backlog to align with market needs, ensuring stakeholder c…" at bounding box center [532, 209] width 456 height 46
click at [304, 182] on input "b. Reassess the product backlog to align with market needs, ensuring stakeholde…" at bounding box center [304, 177] width 0 height 9
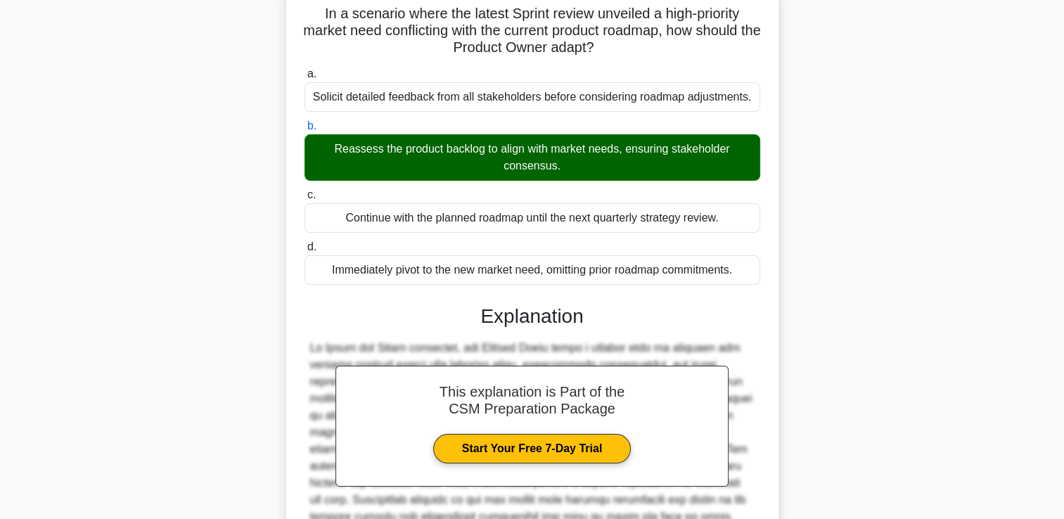
scroll to position [279, 0]
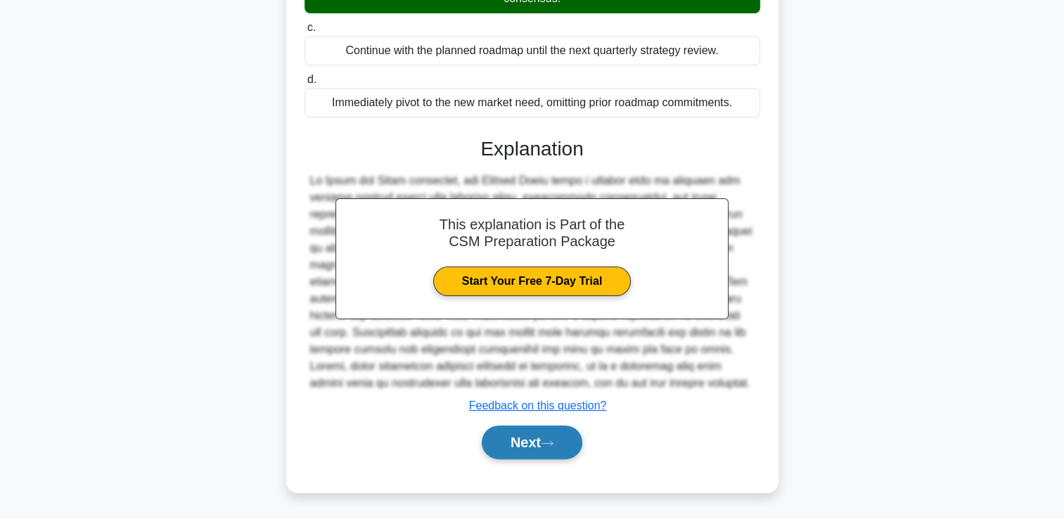
click at [551, 437] on button "Next" at bounding box center [532, 442] width 101 height 34
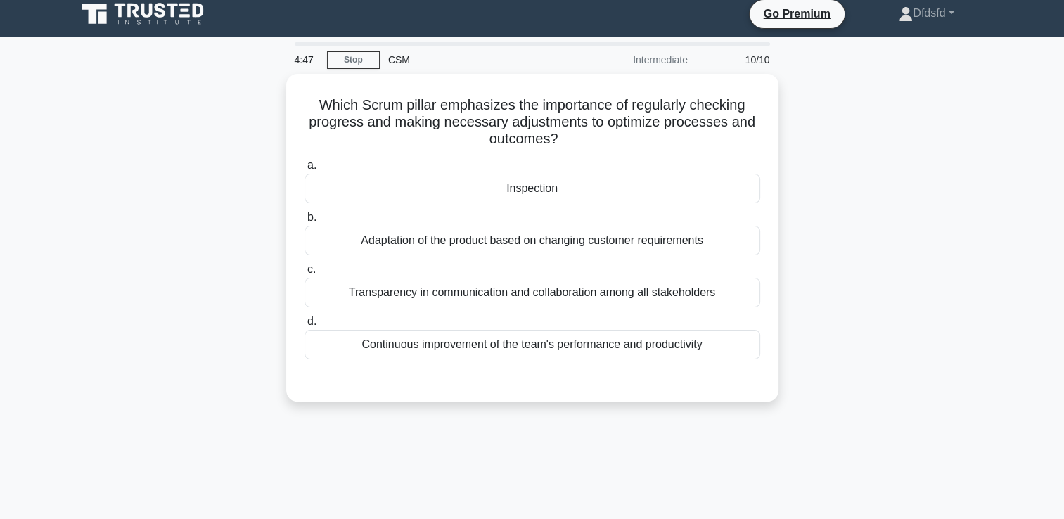
scroll to position [5, 0]
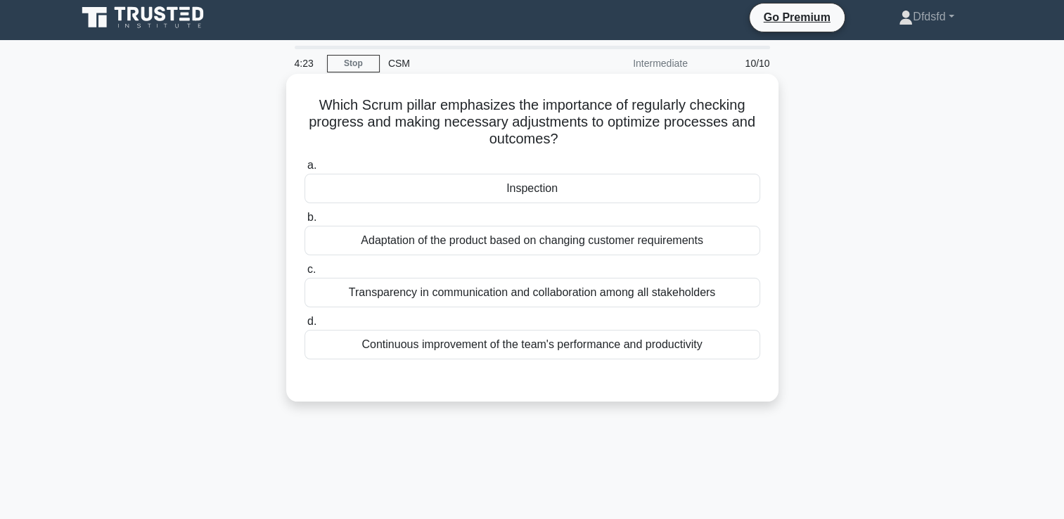
click at [517, 340] on div "Continuous improvement of the team's performance and productivity" at bounding box center [532, 345] width 456 height 30
click at [304, 326] on input "d. Continuous improvement of the team's performance and productivity" at bounding box center [304, 321] width 0 height 9
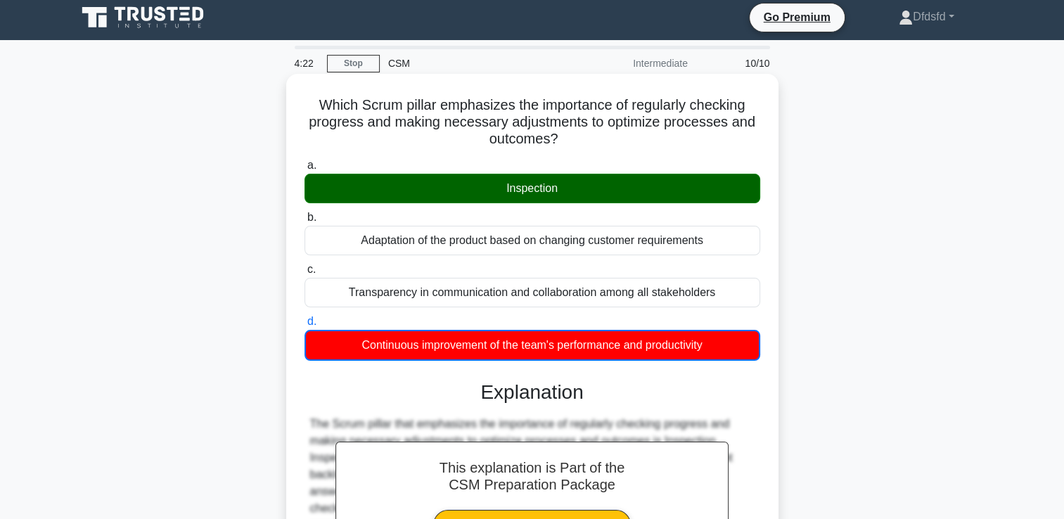
click at [567, 184] on div "Inspection" at bounding box center [532, 189] width 456 height 30
click at [304, 170] on input "a. Inspection" at bounding box center [304, 165] width 0 height 9
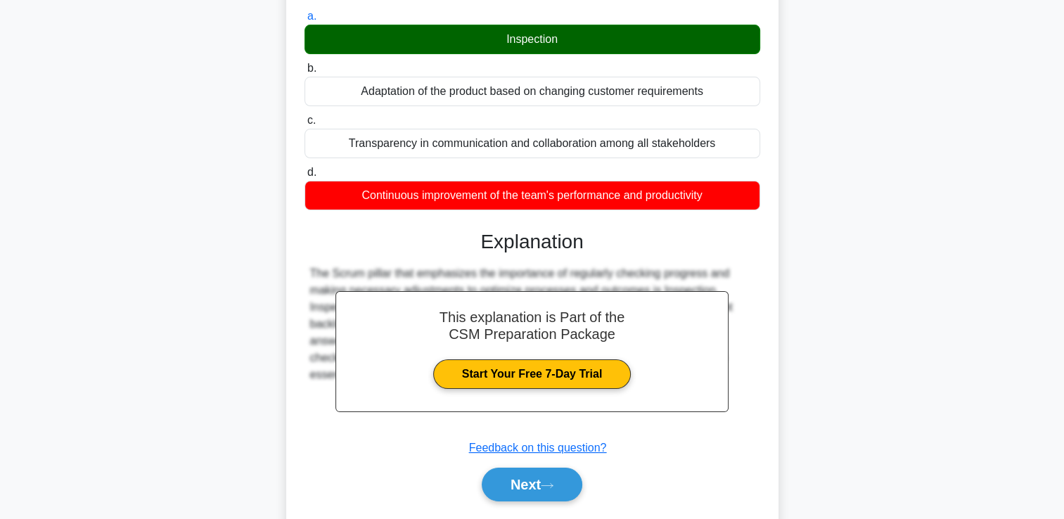
scroll to position [240, 0]
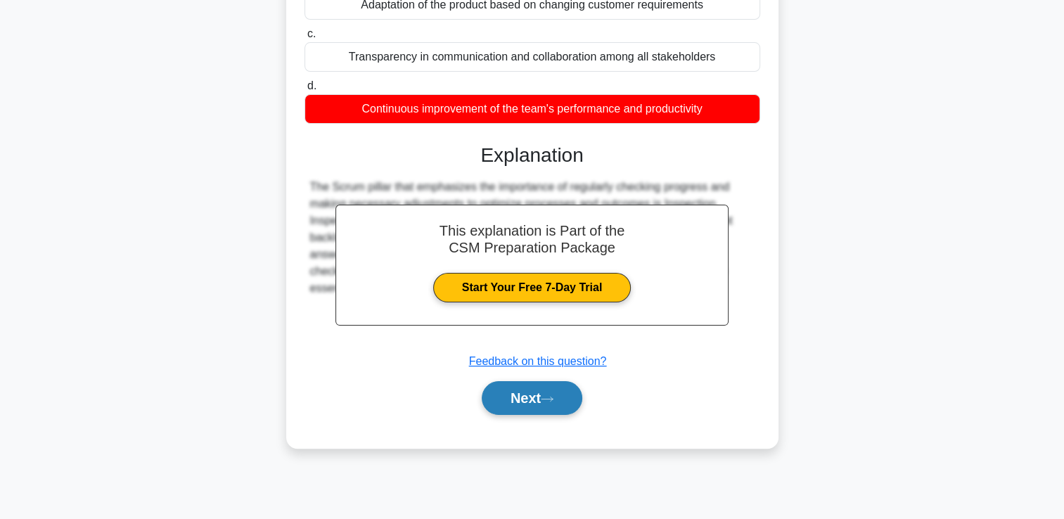
click at [542, 391] on button "Next" at bounding box center [532, 398] width 101 height 34
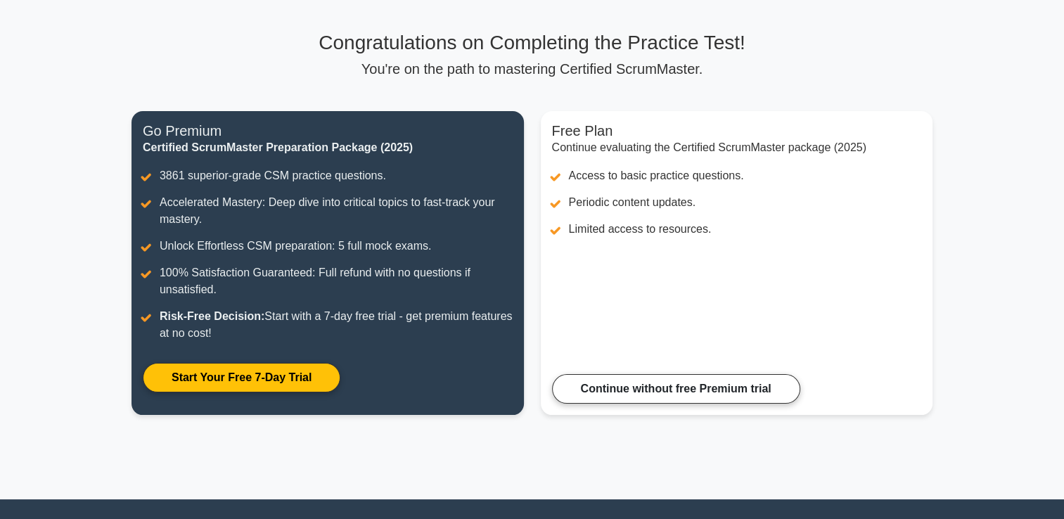
scroll to position [80, 0]
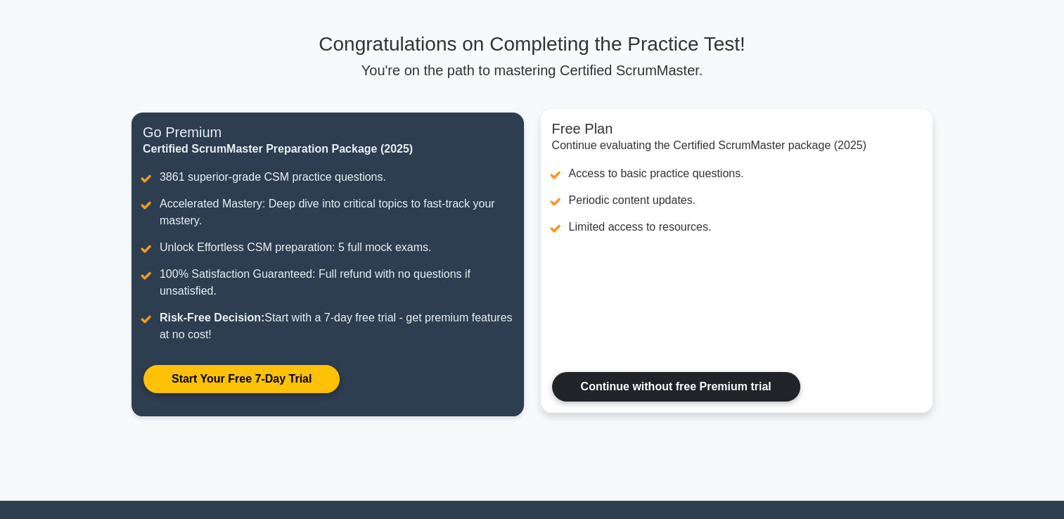
click at [666, 394] on link "Continue without free Premium trial" at bounding box center [676, 387] width 248 height 30
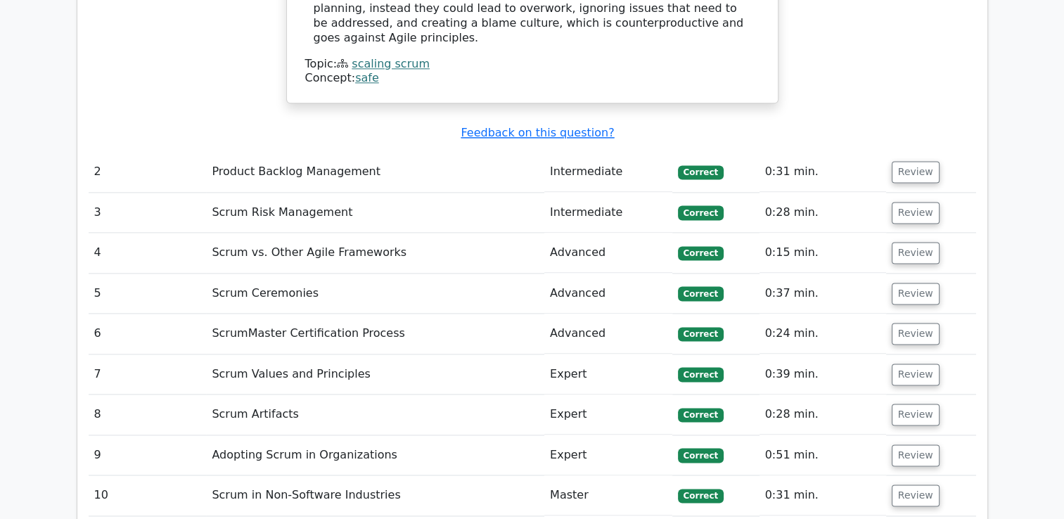
scroll to position [1851, 0]
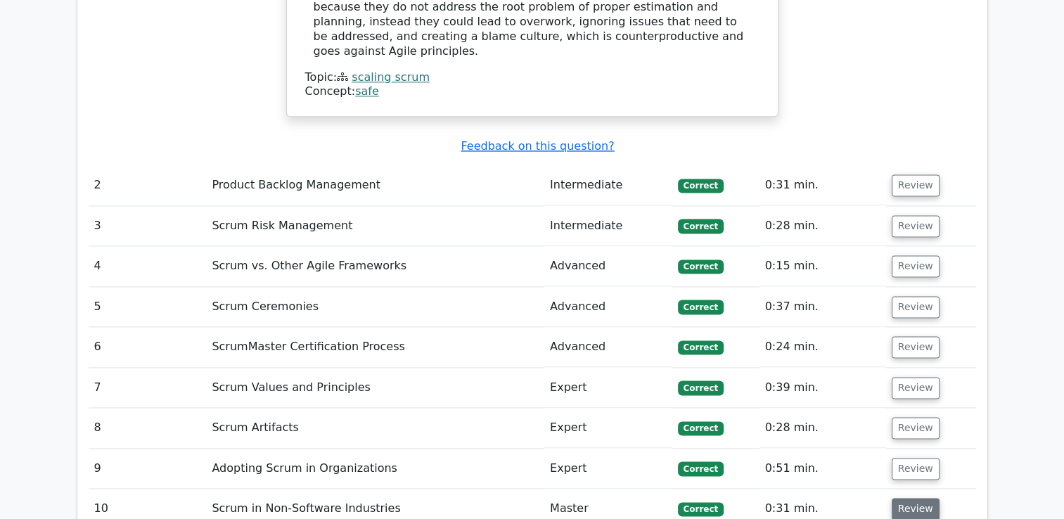
click at [907, 498] on button "Review" at bounding box center [916, 509] width 48 height 22
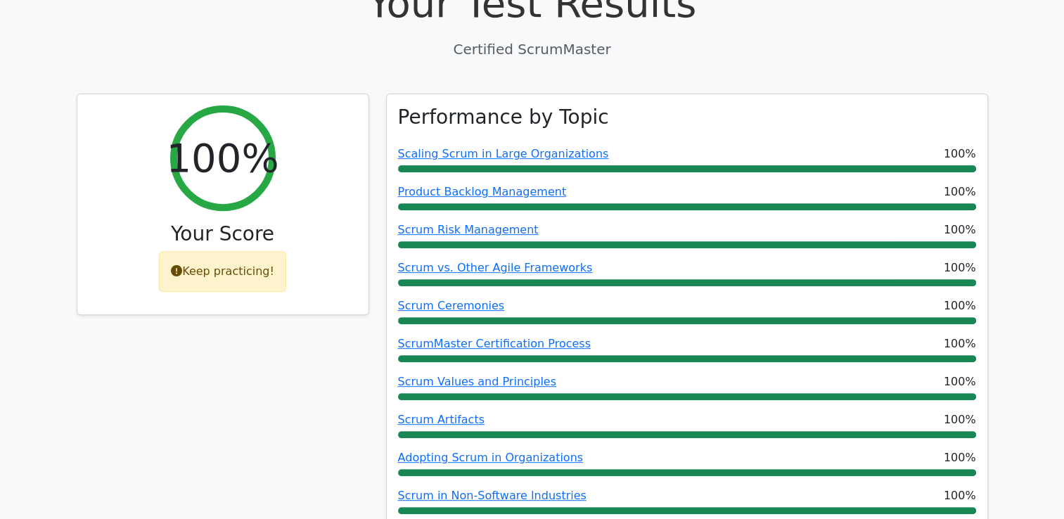
scroll to position [501, 0]
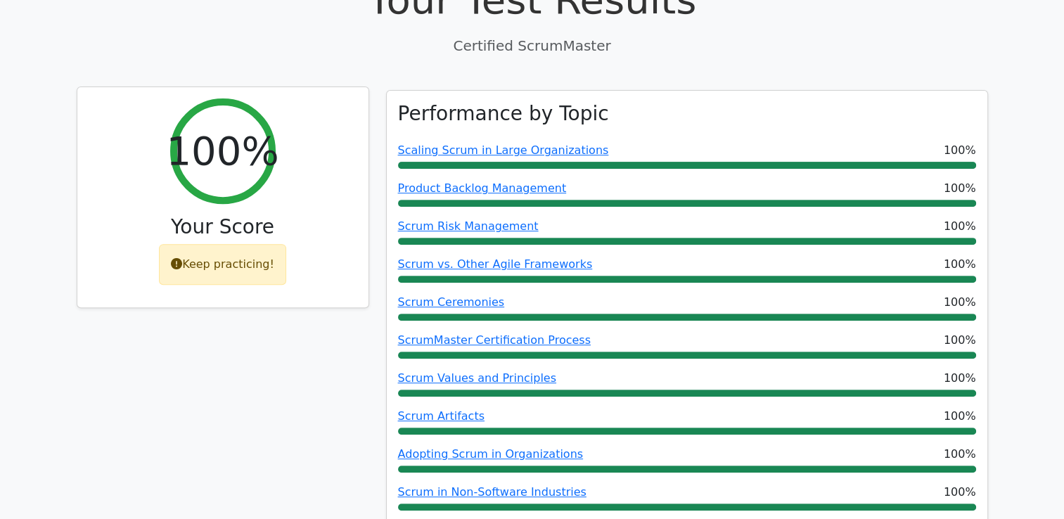
click at [212, 244] on div "Keep practicing!" at bounding box center [222, 264] width 127 height 41
click at [217, 127] on div "100%" at bounding box center [222, 150] width 105 height 105
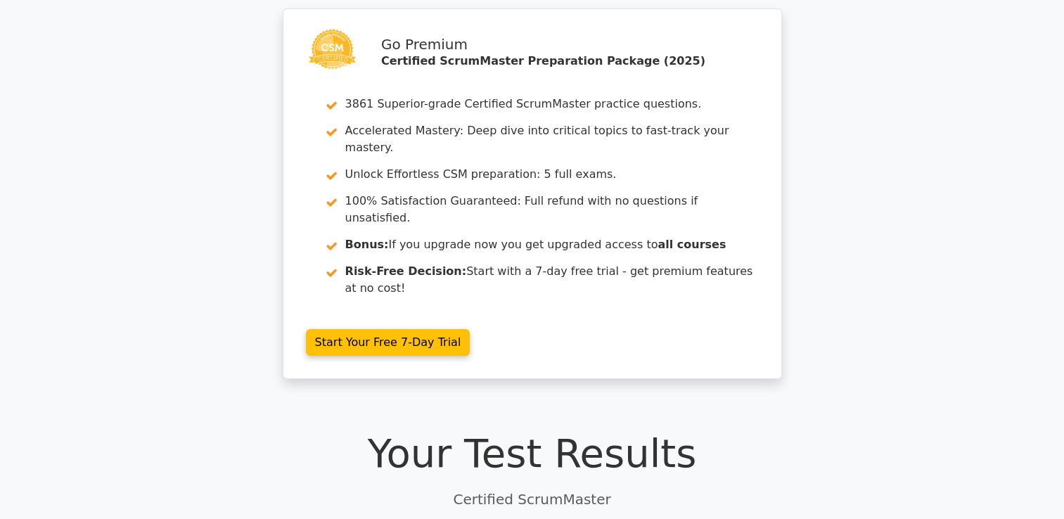
scroll to position [0, 0]
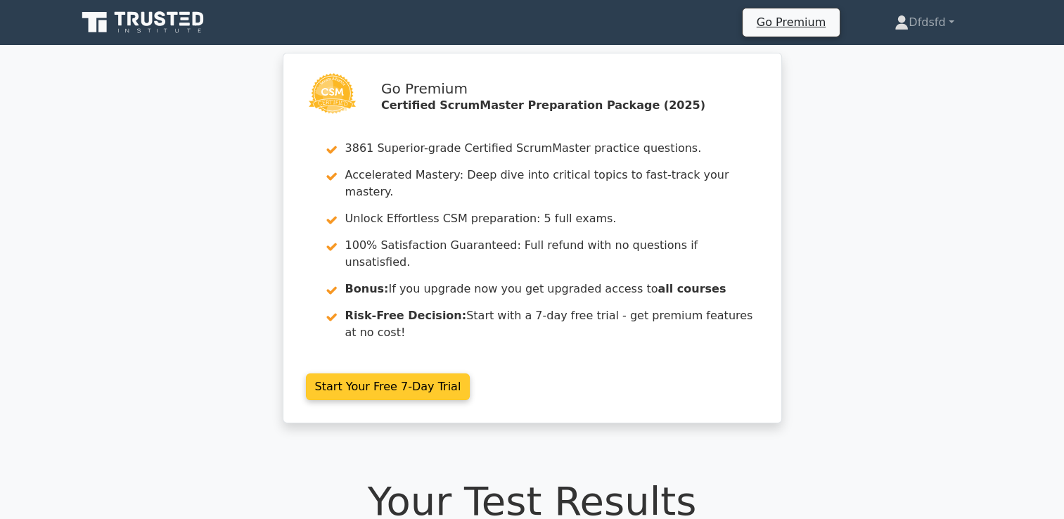
click at [470, 373] on link "Start Your Free 7-Day Trial" at bounding box center [388, 386] width 165 height 27
